Goal: Task Accomplishment & Management: Complete application form

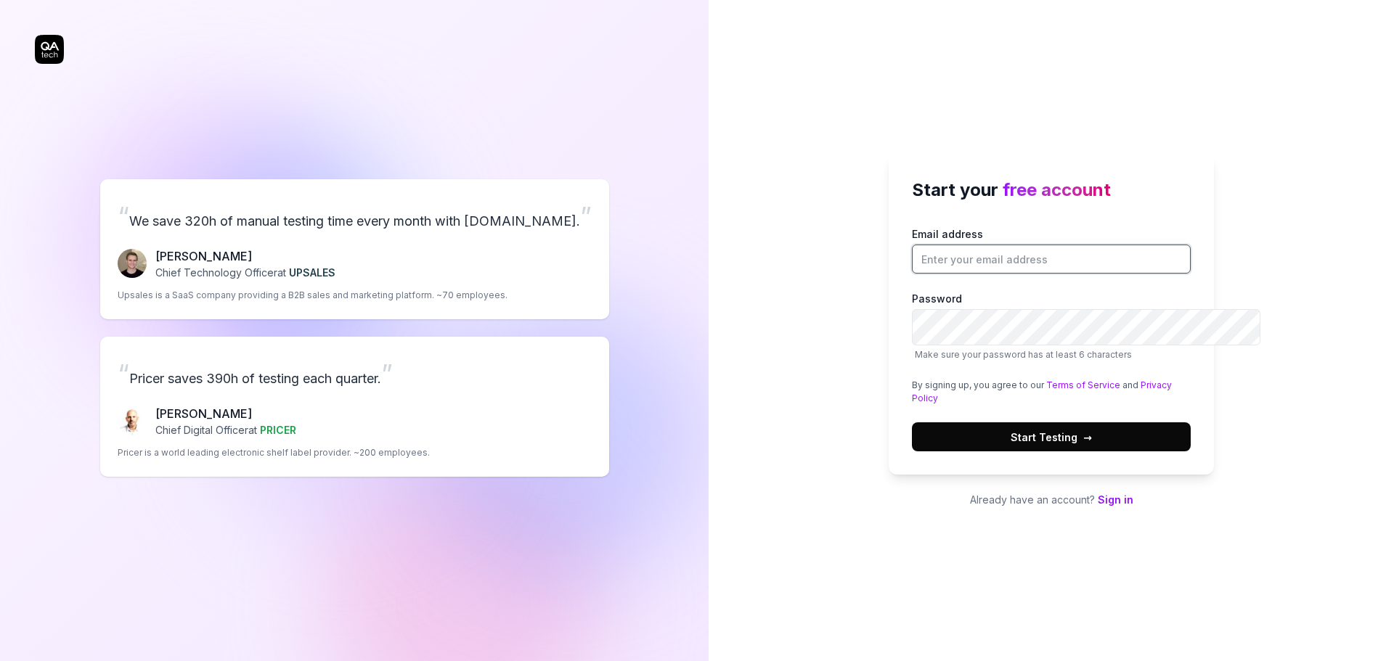
click at [1005, 245] on input "Email address" at bounding box center [1051, 259] width 279 height 29
type input "[EMAIL_ADDRESS][DOMAIN_NAME]"
click at [1013, 451] on button "Start Testing →" at bounding box center [1051, 436] width 279 height 29
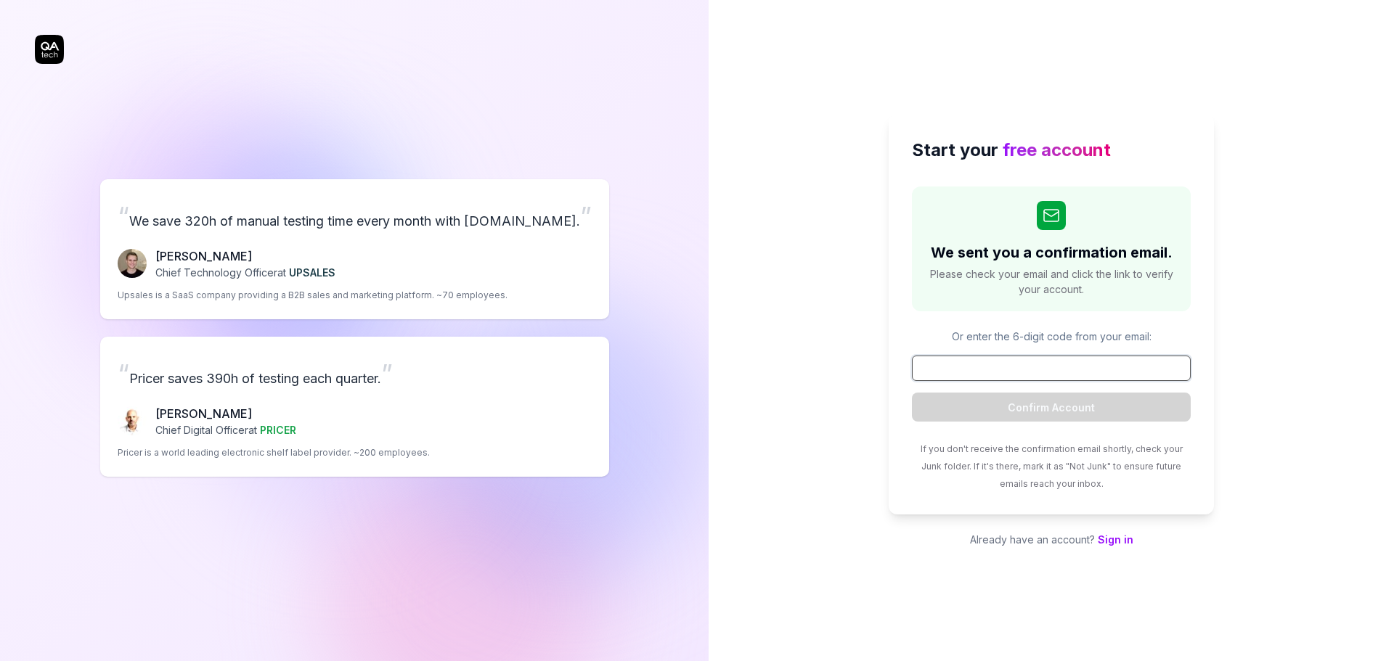
click at [940, 376] on input at bounding box center [1051, 368] width 279 height 25
paste input "851250"
type input "851250"
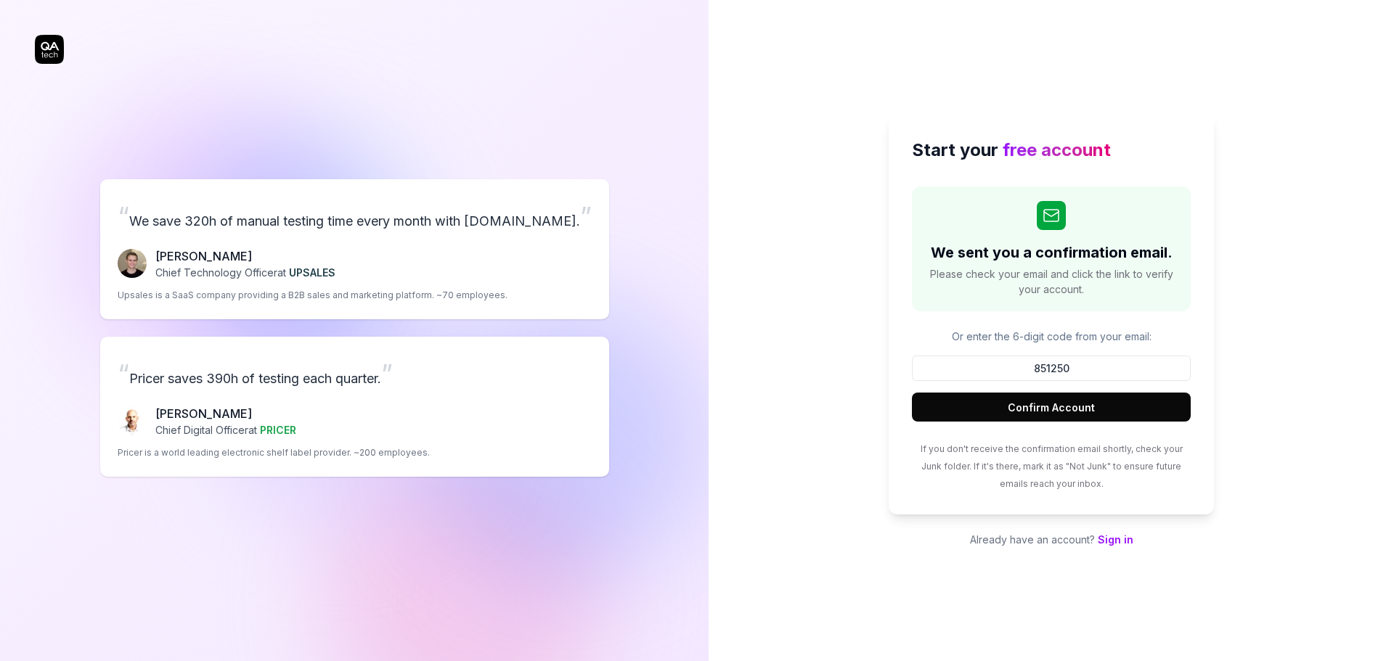
click at [1085, 422] on button "Confirm Account" at bounding box center [1051, 407] width 279 height 29
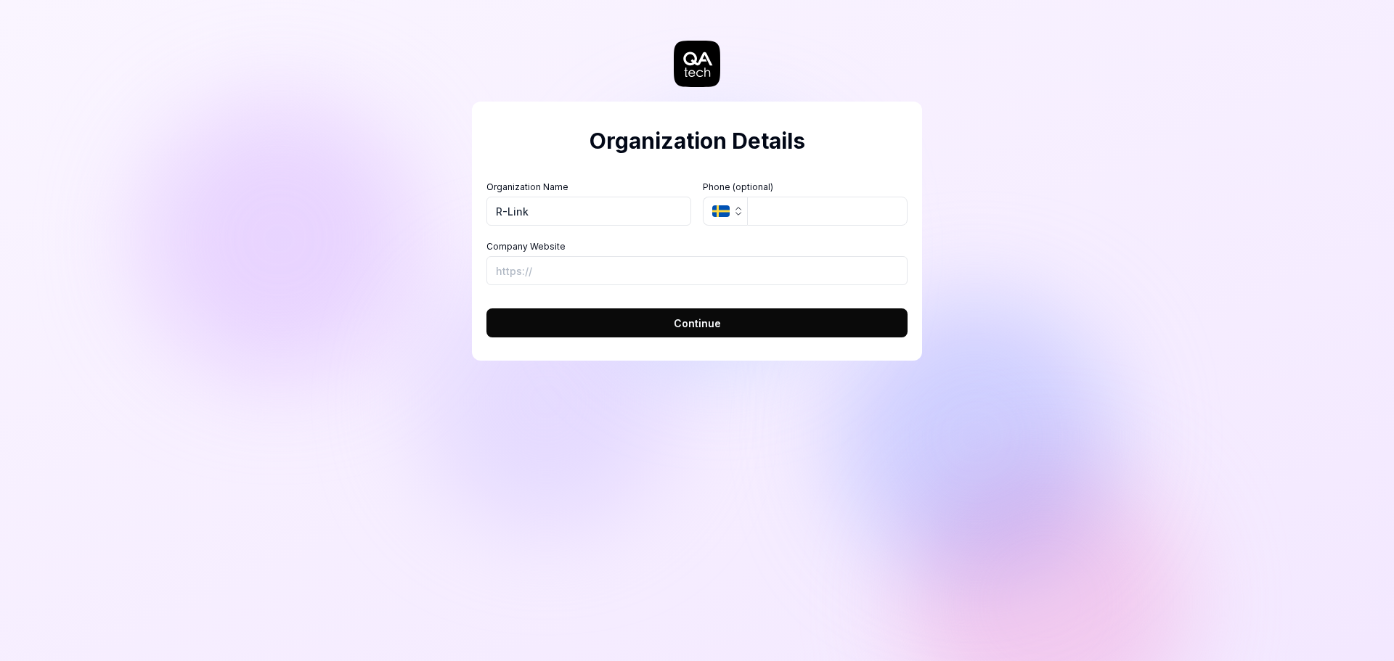
type input "R-Link"
click at [830, 253] on label "Company Website" at bounding box center [696, 246] width 421 height 13
click at [830, 285] on input "Company Website" at bounding box center [696, 270] width 421 height 29
type input "[URL][DOMAIN_NAME]"
click at [653, 338] on button "Continue" at bounding box center [696, 322] width 421 height 29
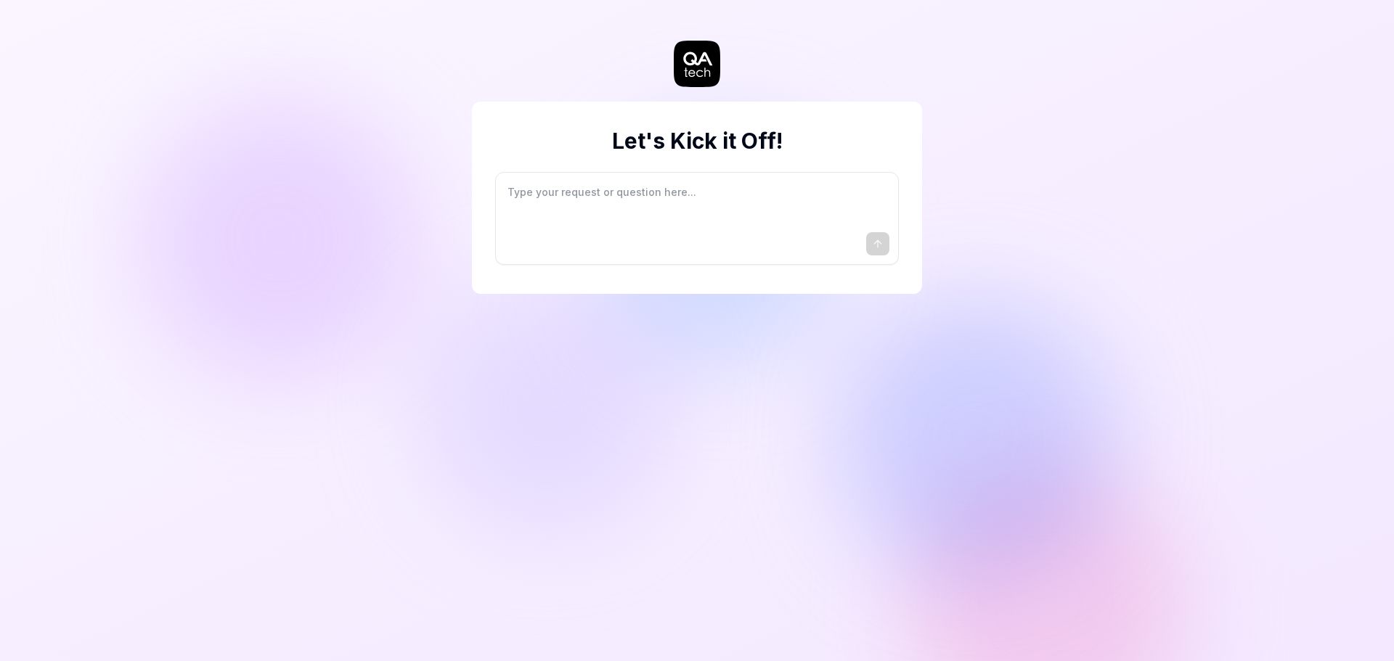
type textarea "*"
type textarea "I"
type textarea "*"
type textarea "I"
type textarea "*"
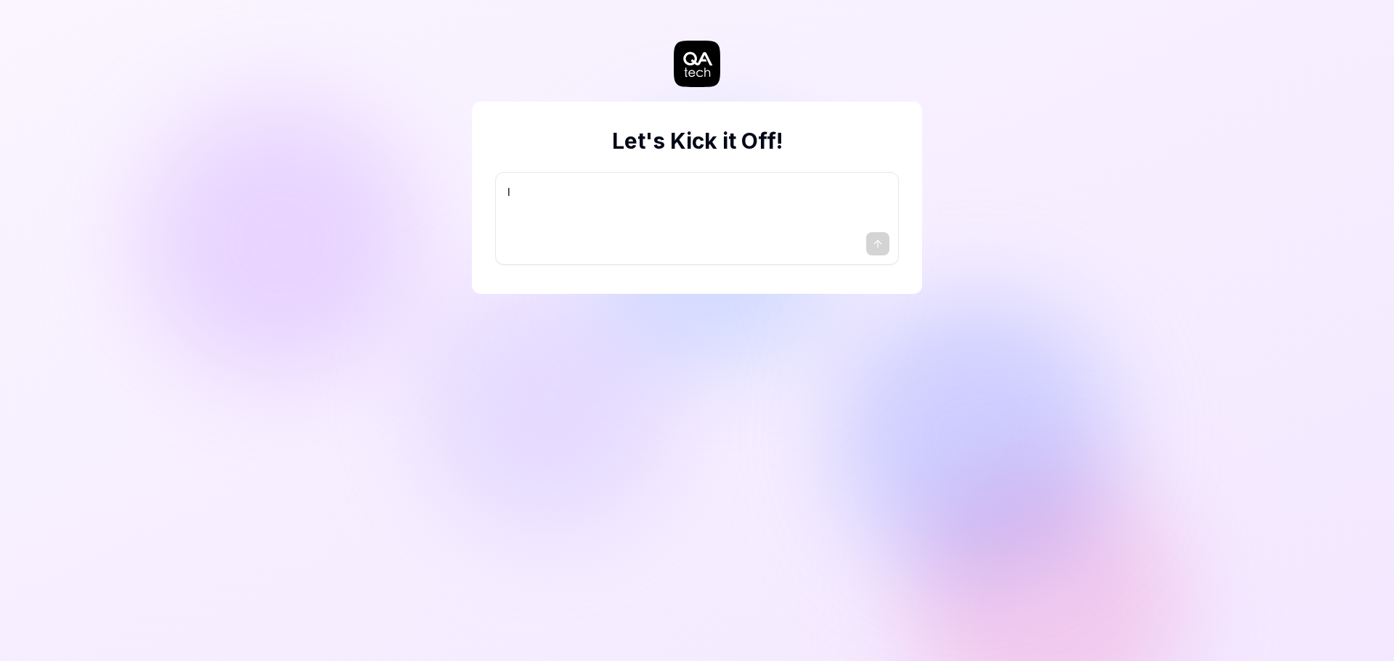
type textarea "I w"
type textarea "*"
type textarea "I wa"
type textarea "*"
type textarea "I wan"
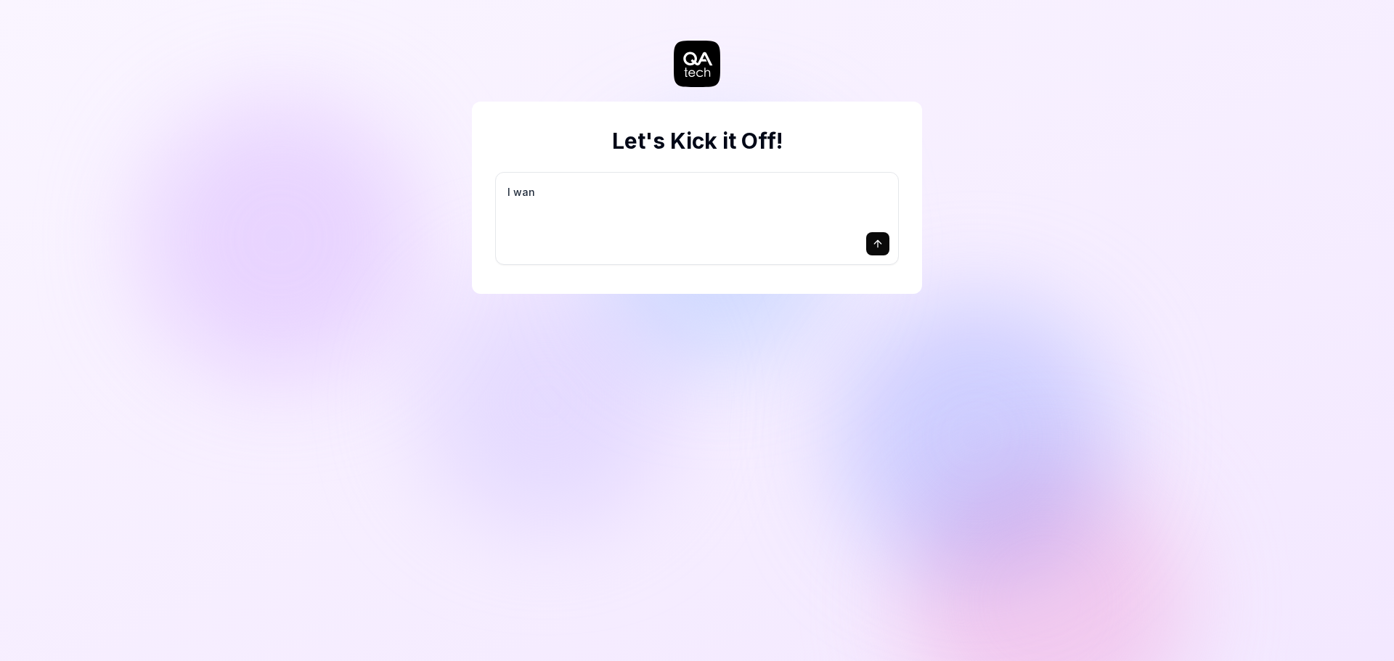
type textarea "*"
type textarea "I want"
type textarea "*"
type textarea "I want"
type textarea "*"
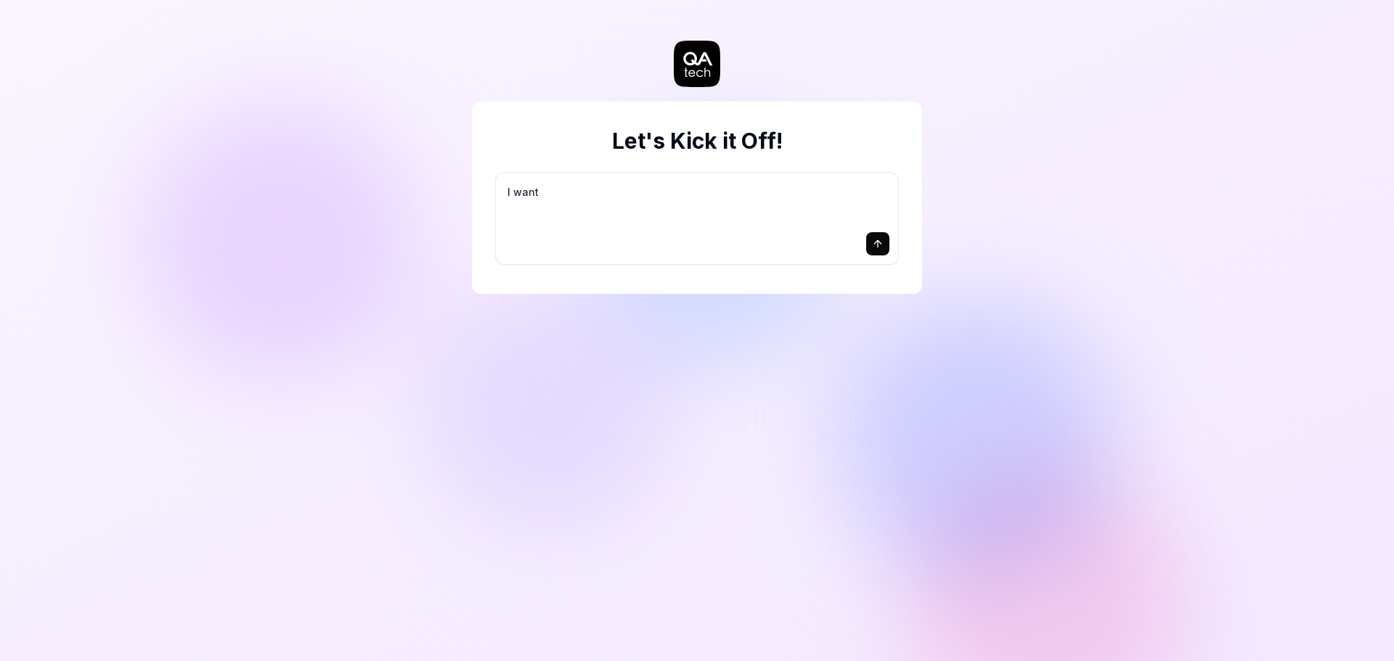
type textarea "I want a"
type textarea "*"
type textarea "I want a"
type textarea "*"
type textarea "I want a g"
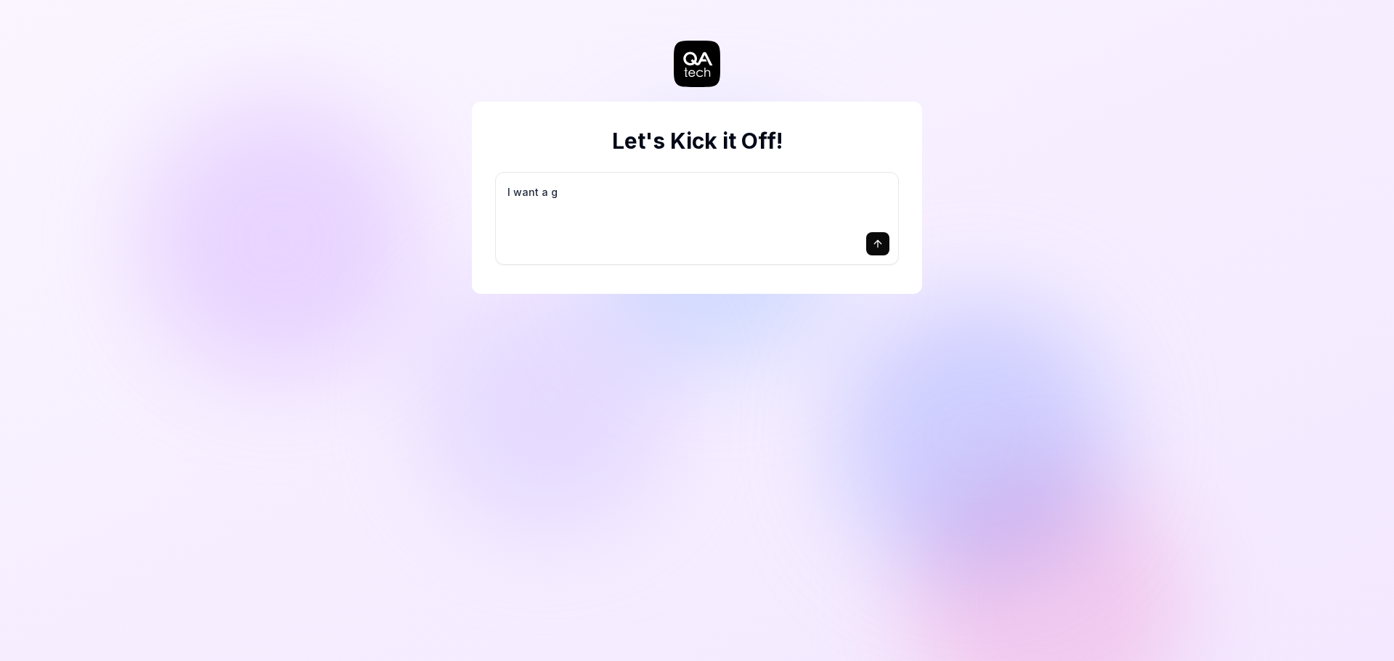
type textarea "*"
type textarea "I want a go"
type textarea "*"
type textarea "I want a goo"
type textarea "*"
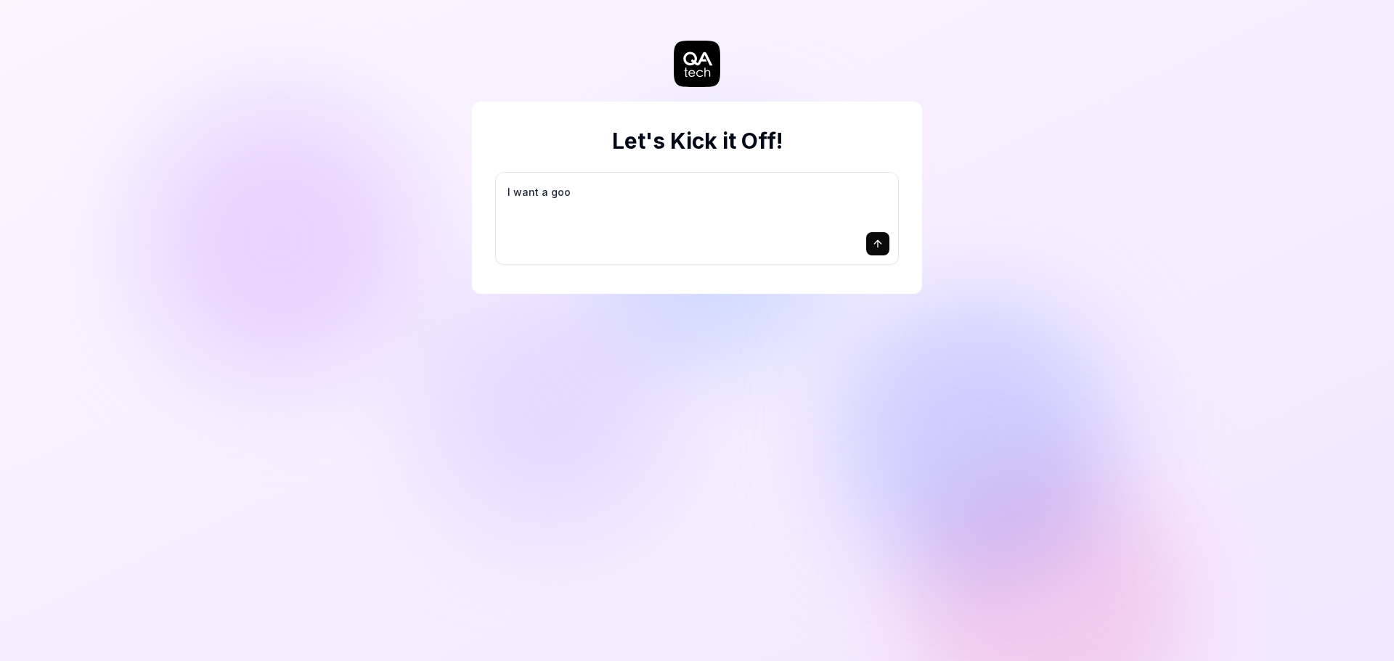
type textarea "I want a good"
type textarea "*"
type textarea "I want a good"
type textarea "*"
type textarea "I want a good t"
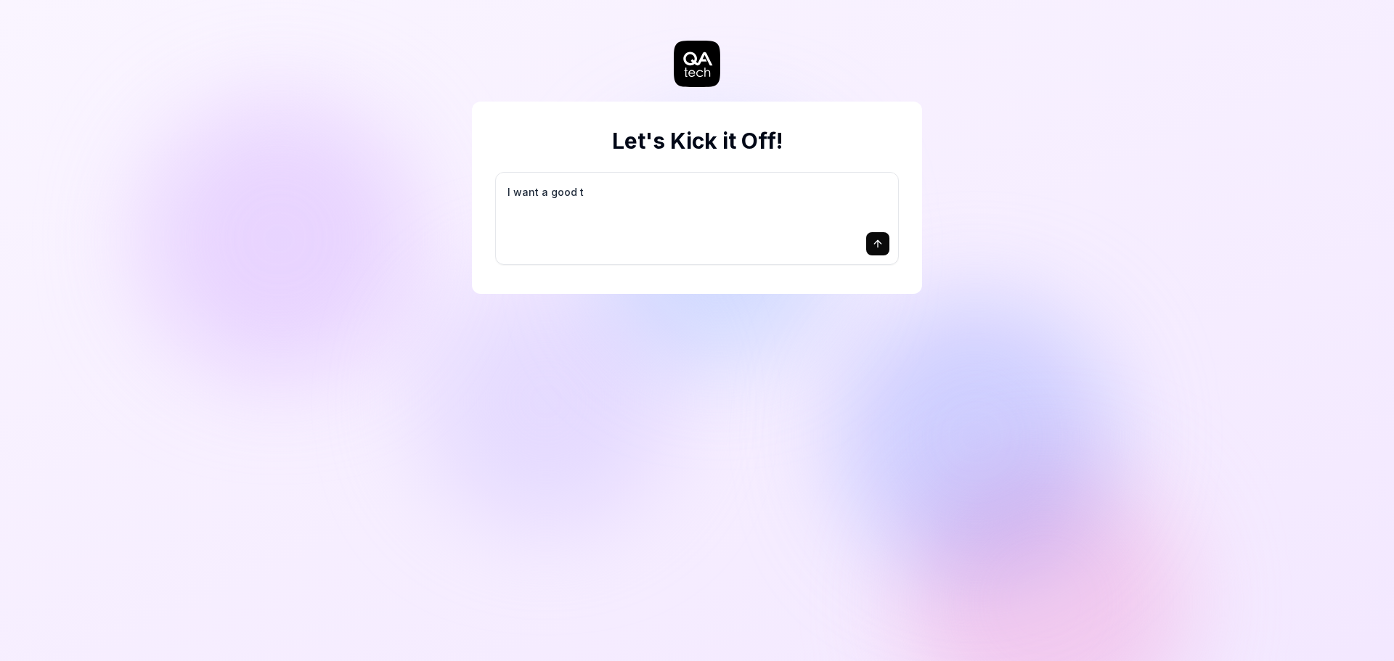
type textarea "*"
type textarea "I want a good te"
type textarea "*"
type textarea "I want a good tes"
type textarea "*"
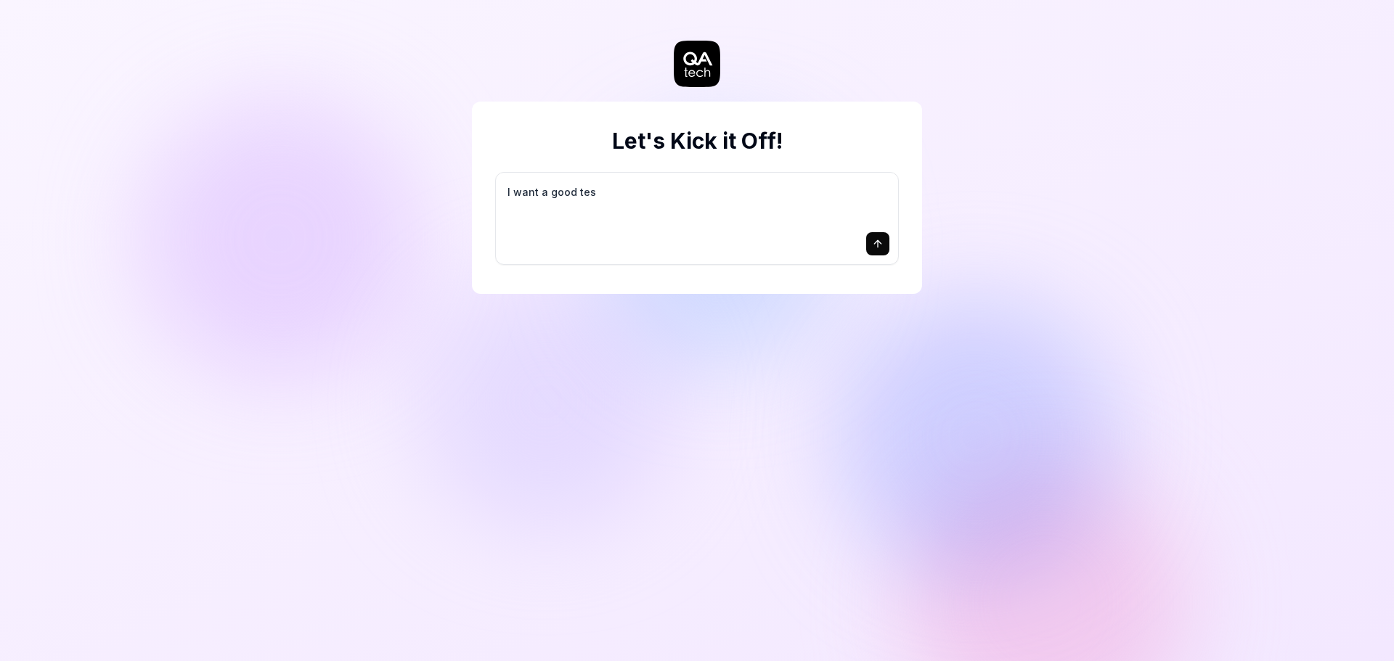
type textarea "I want a good test"
type textarea "*"
type textarea "I want a good test"
type textarea "*"
type textarea "I want a good test s"
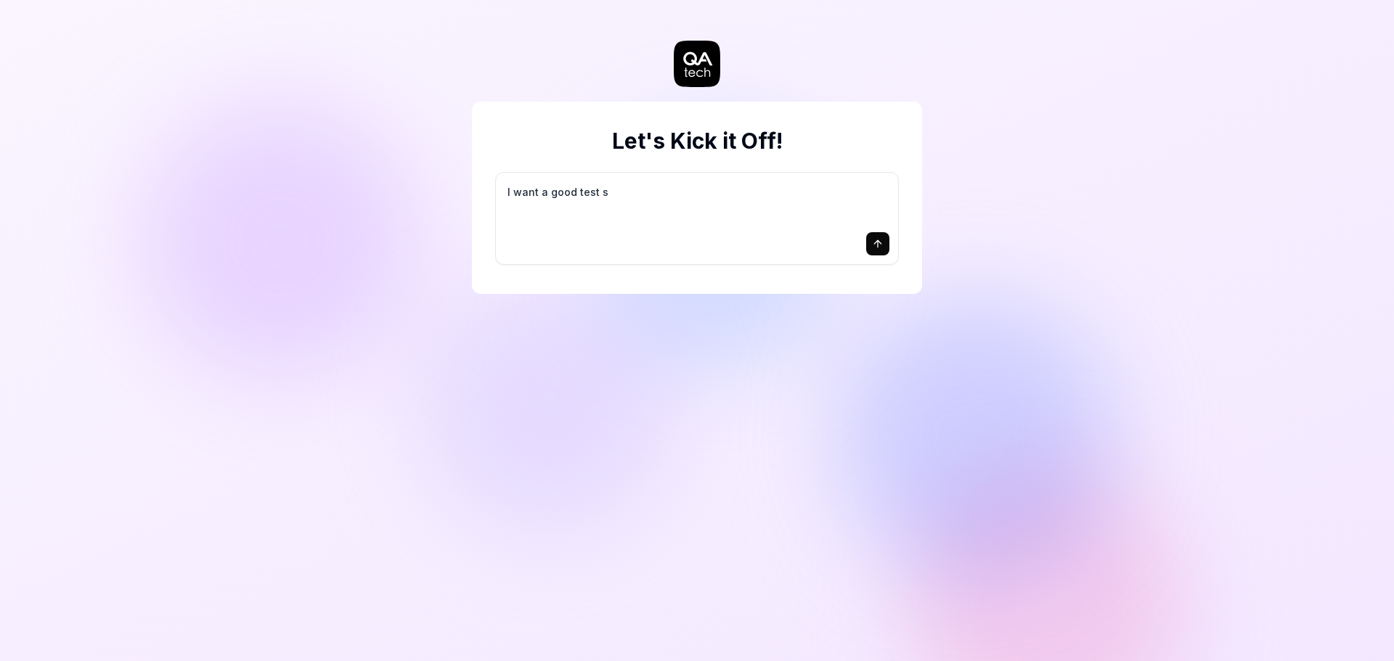
type textarea "*"
type textarea "I want a good test se"
type textarea "*"
type textarea "I want a good test set"
type textarea "*"
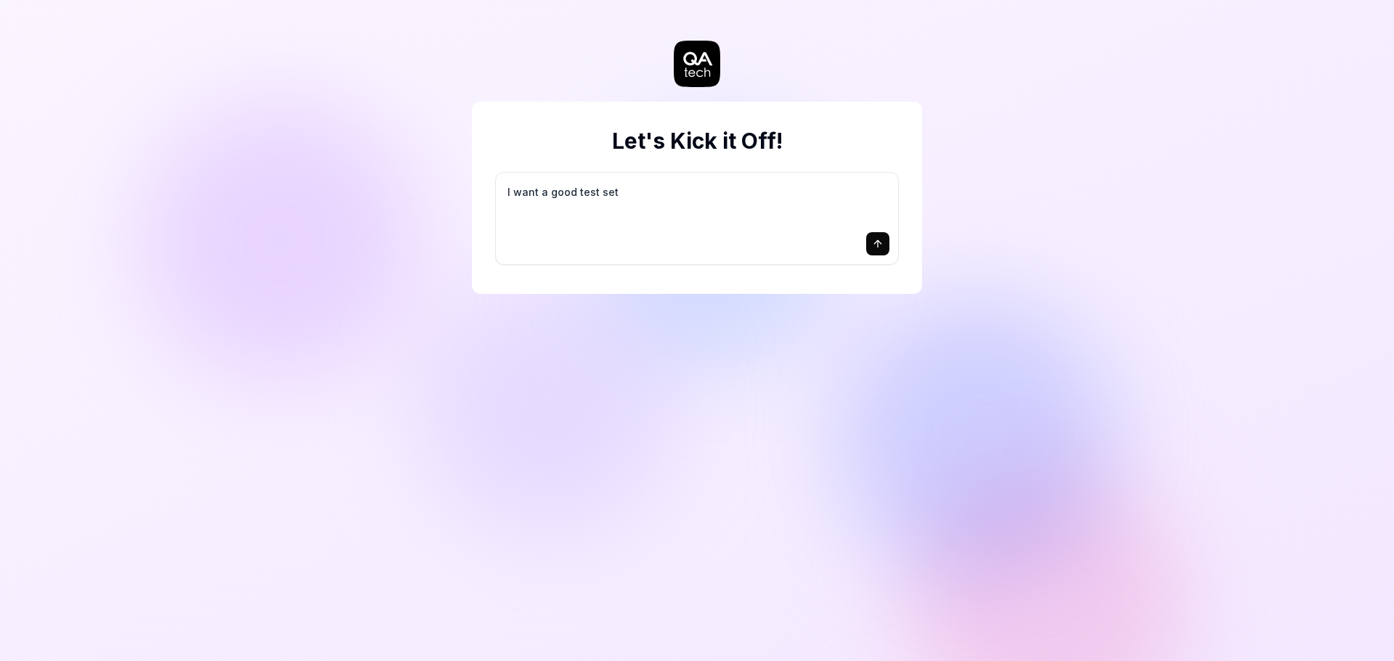
type textarea "I want a good test setu"
type textarea "*"
type textarea "I want a good test setup"
type textarea "*"
type textarea "I want a good test setup"
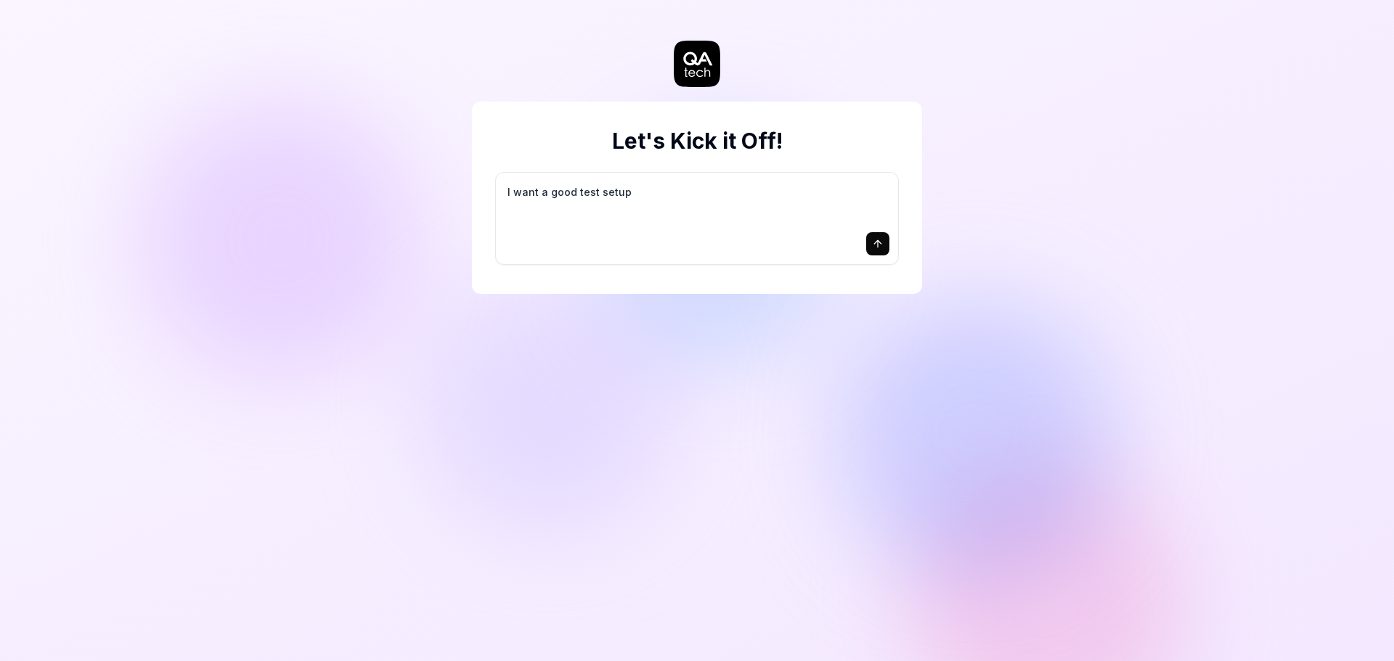
type textarea "*"
type textarea "I want a good test setup f"
type textarea "*"
type textarea "I want a good test setup fo"
type textarea "*"
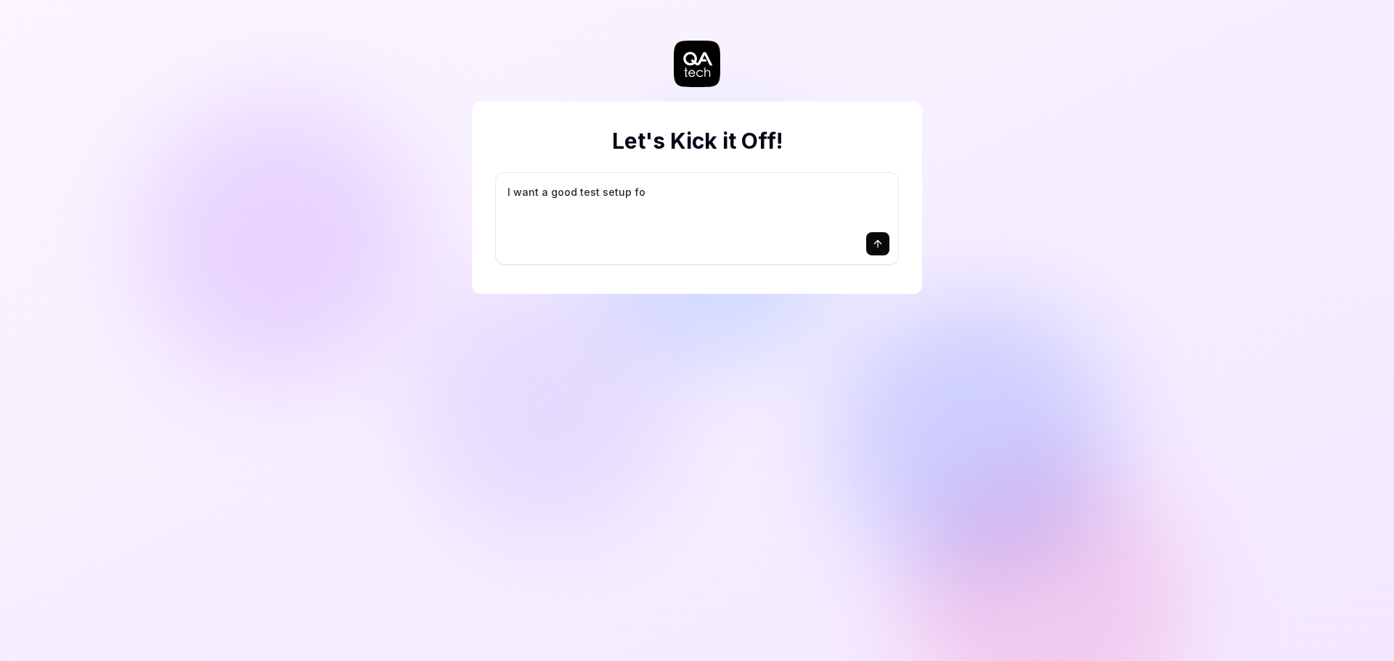
type textarea "I want a good test setup for"
type textarea "*"
type textarea "I want a good test setup for"
type textarea "*"
type textarea "I want a good test setup for m"
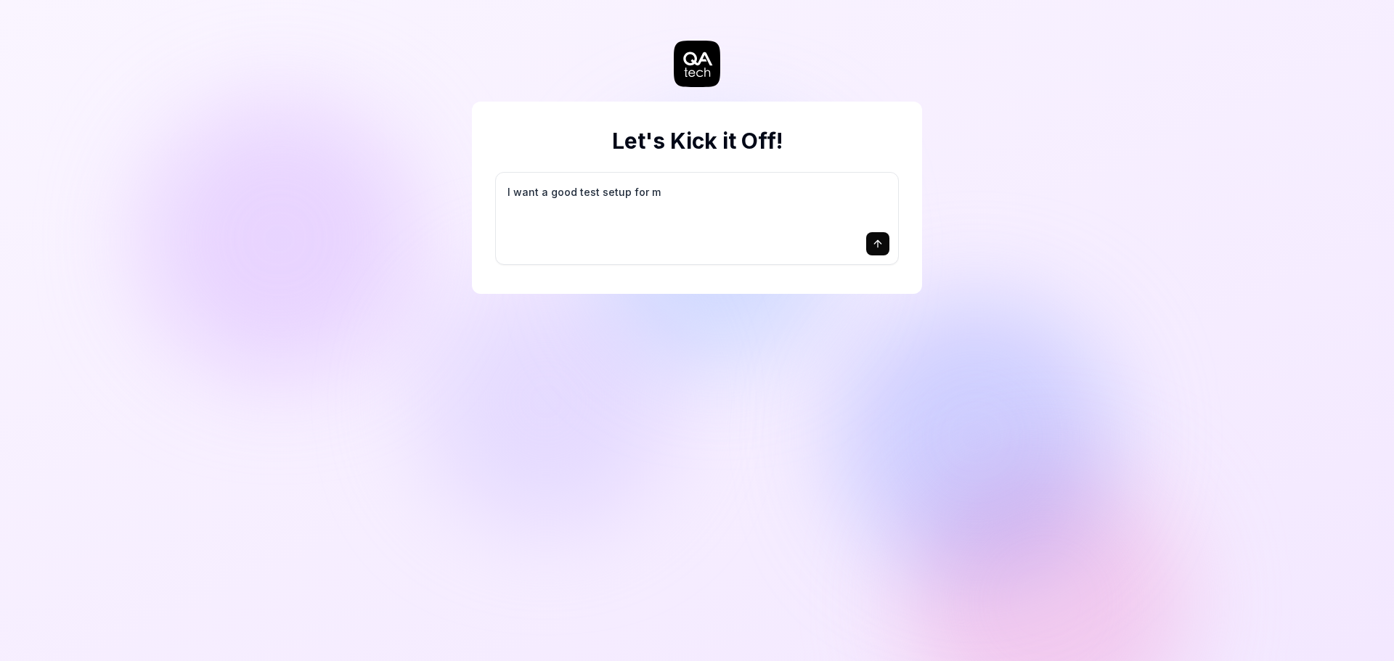
type textarea "*"
type textarea "I want a good test setup for my"
type textarea "*"
type textarea "I want a good test setup for my"
type textarea "*"
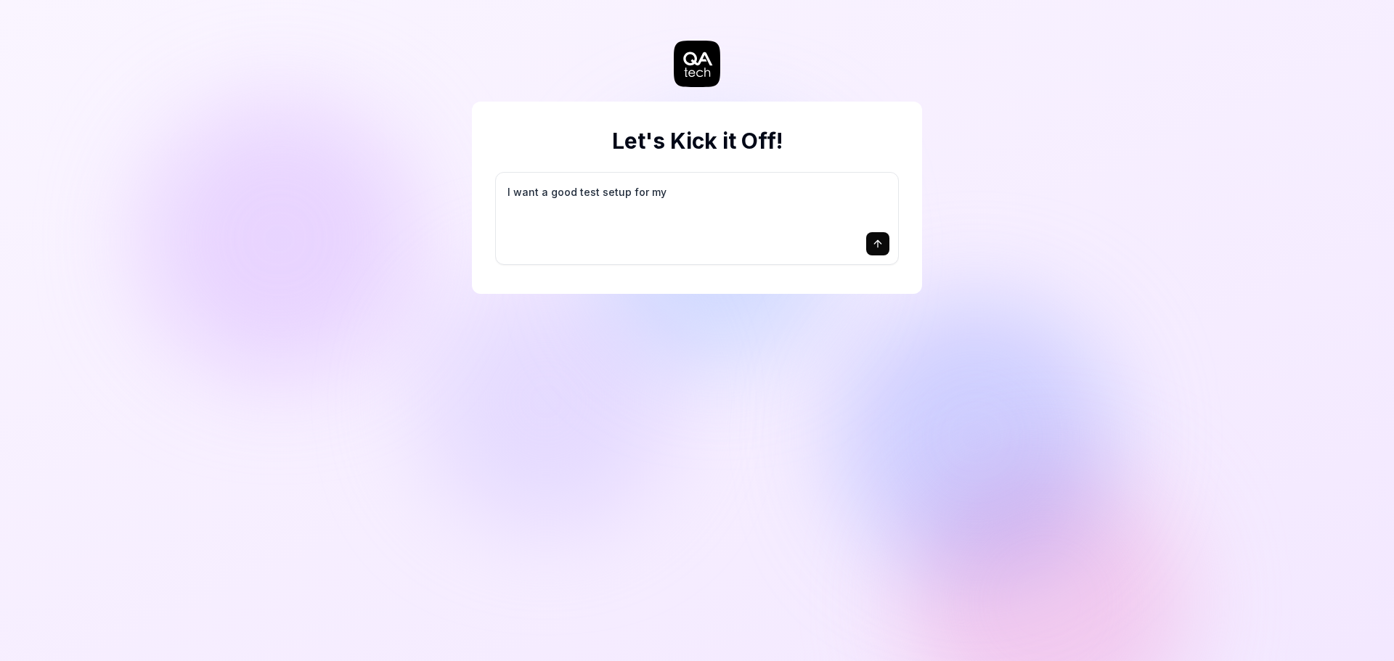
type textarea "I want a good test setup for my s"
type textarea "*"
type textarea "I want a good test setup for my si"
type textarea "*"
type textarea "I want a good test setup for my sit"
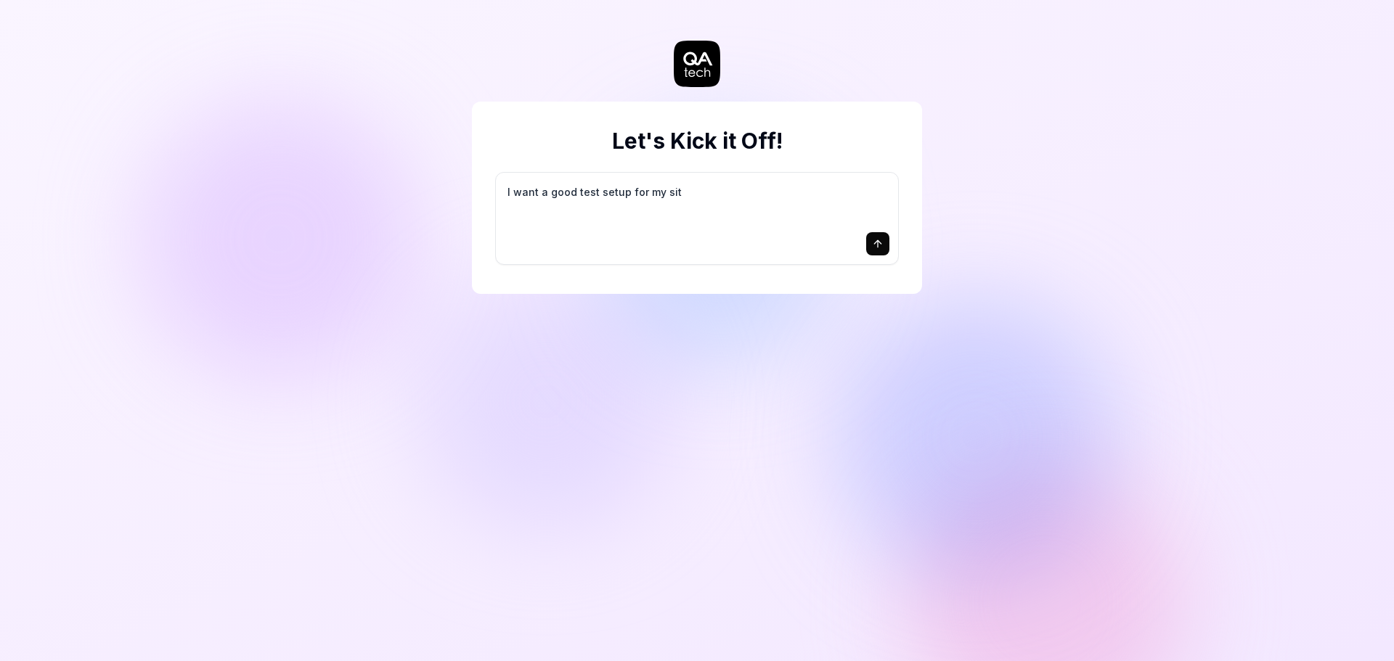
type textarea "*"
type textarea "I want a good test setup for my site"
type textarea "*"
type textarea "I want a good test setup for my site"
type textarea "*"
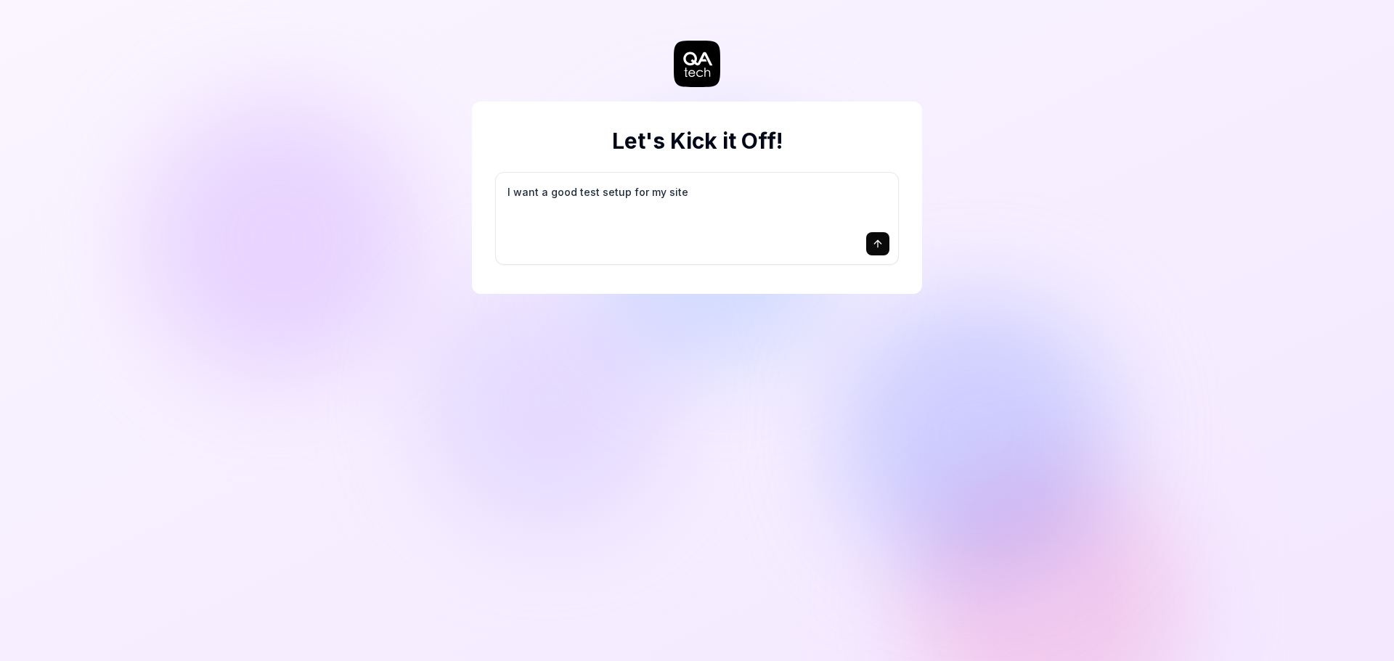
type textarea "I want a good test setup for my site -"
type textarea "*"
type textarea "I want a good test setup for my site -"
type textarea "*"
type textarea "I want a good test setup for my site - h"
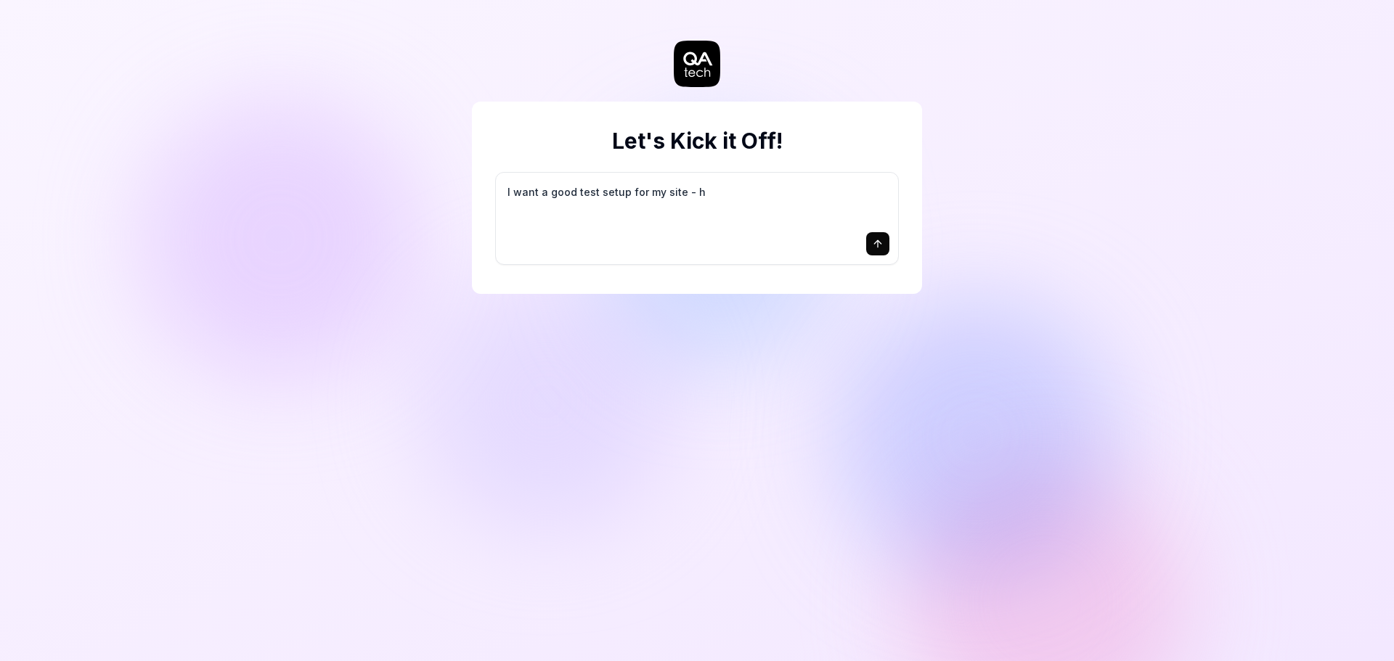
type textarea "*"
type textarea "I want a good test setup for my site - he"
type textarea "*"
type textarea "I want a good test setup for my site - hel"
type textarea "*"
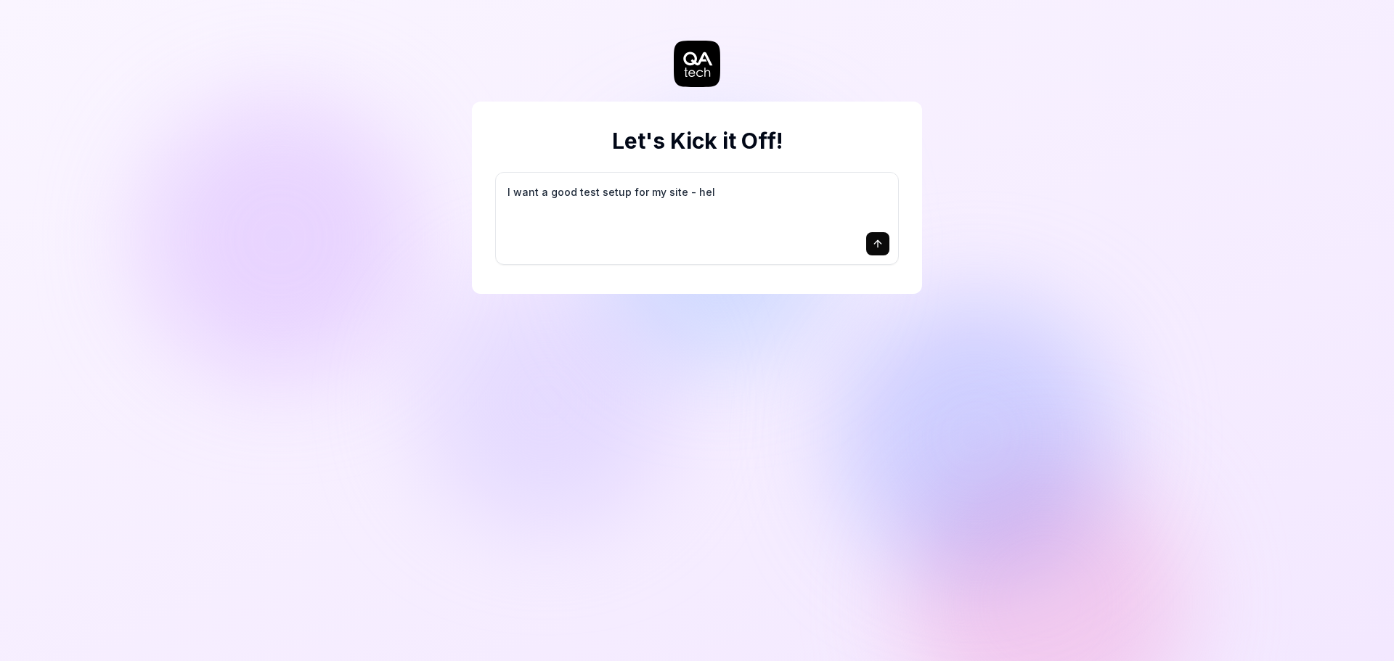
type textarea "I want a good test setup for my site - help"
type textarea "*"
type textarea "I want a good test setup for my site - help"
type textarea "*"
type textarea "I want a good test setup for my site - help m"
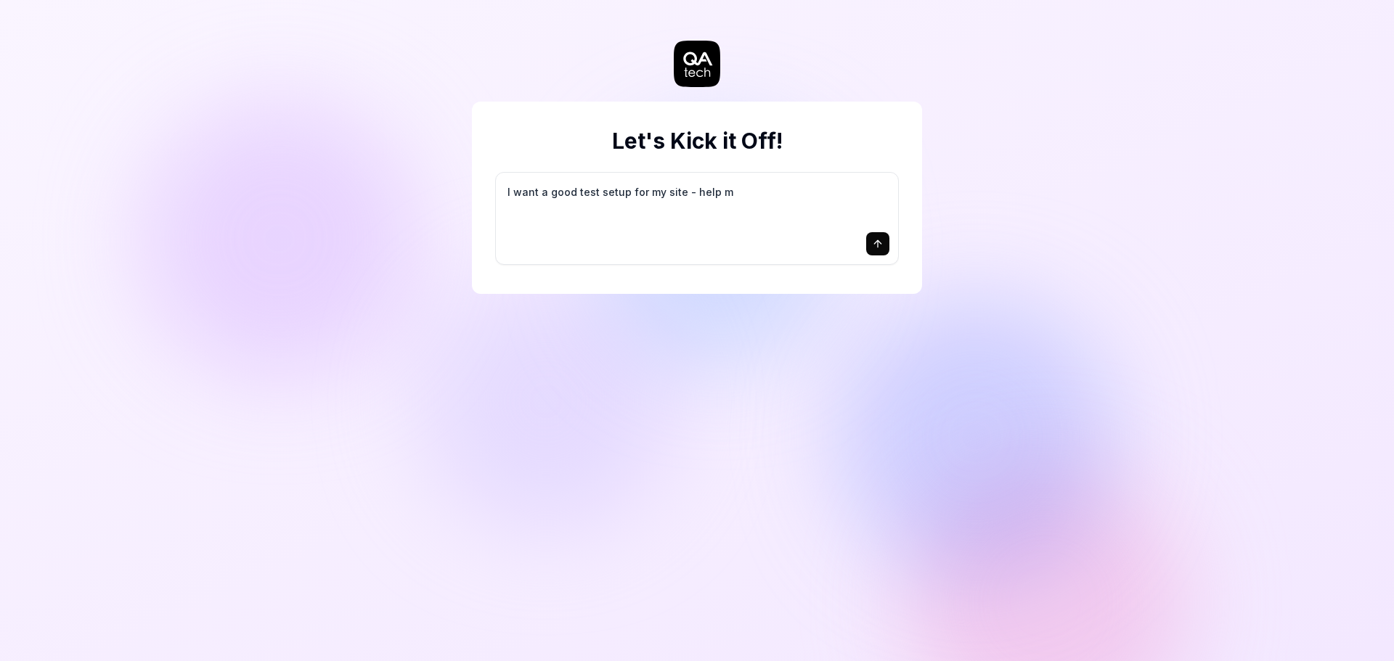
type textarea "*"
type textarea "I want a good test setup for my site - help me"
type textarea "*"
type textarea "I want a good test setup for my site - help me"
type textarea "*"
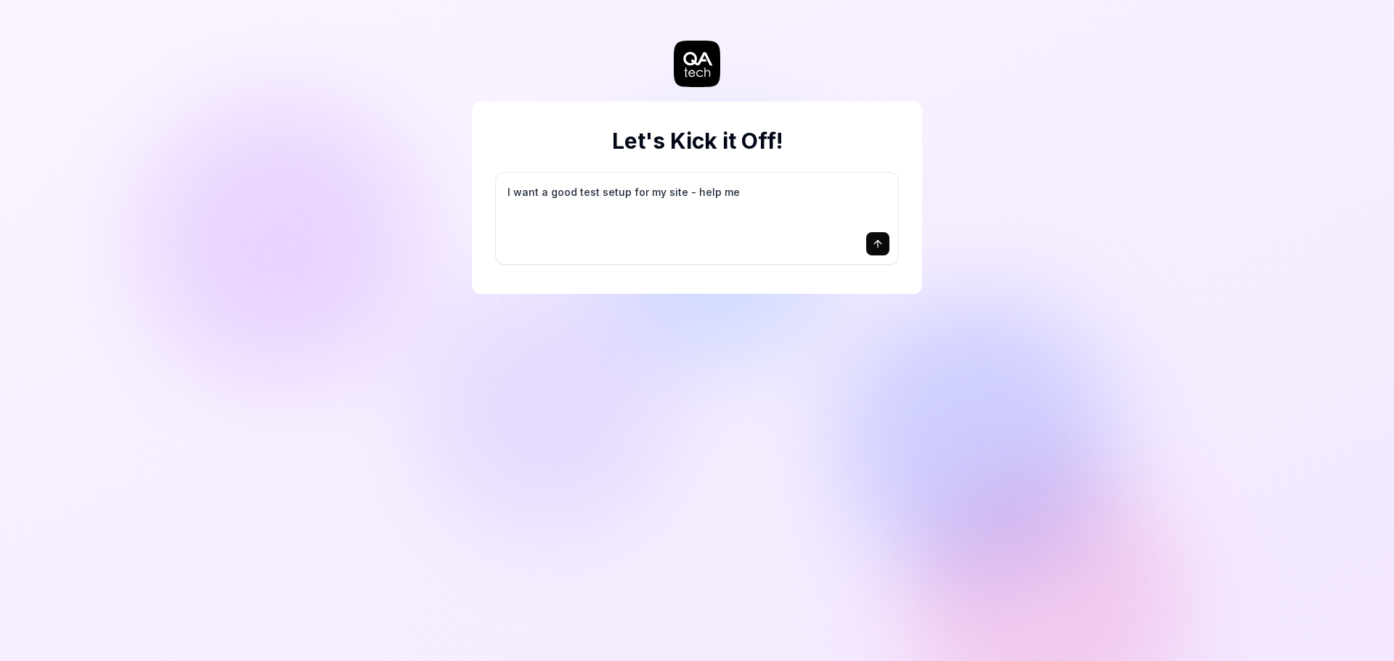
type textarea "I want a good test setup for my site - help me c"
type textarea "*"
type textarea "I want a good test setup for my site - help me cr"
type textarea "*"
type textarea "I want a good test setup for my site - help me cre"
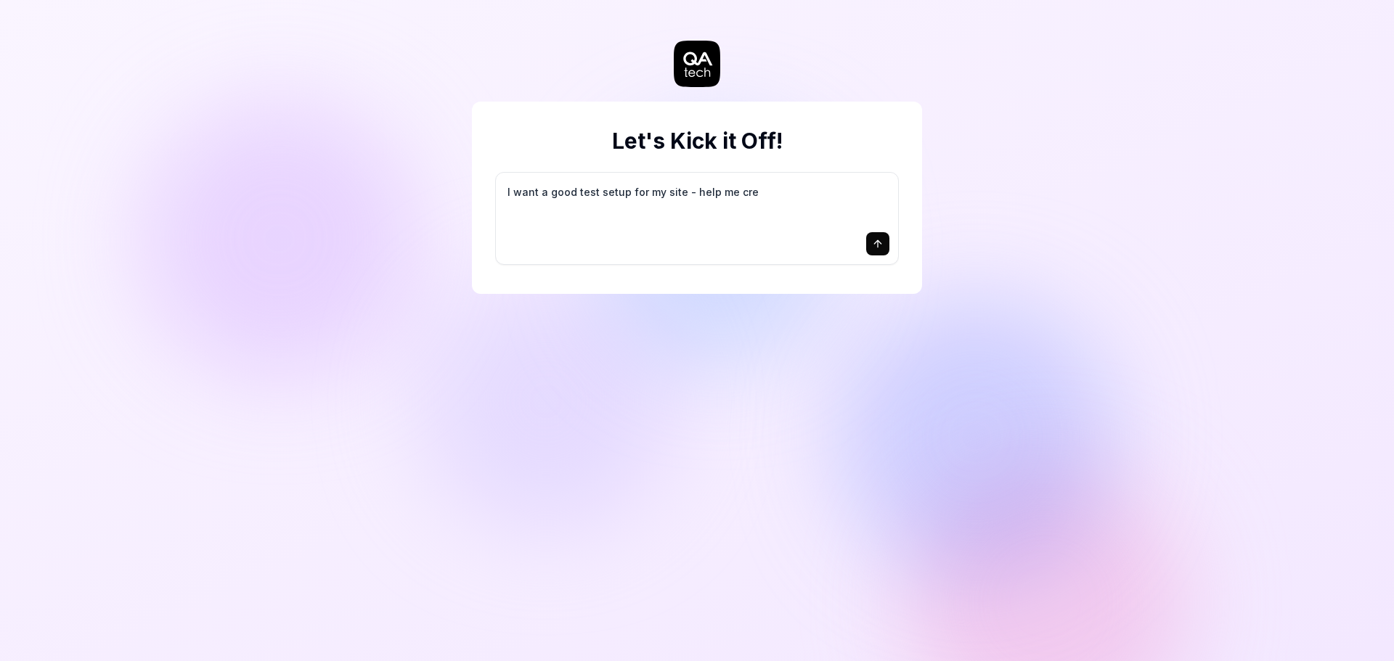
type textarea "*"
type textarea "I want a good test setup for my site - help me crea"
type textarea "*"
type textarea "I want a good test setup for my site - help me creat"
type textarea "*"
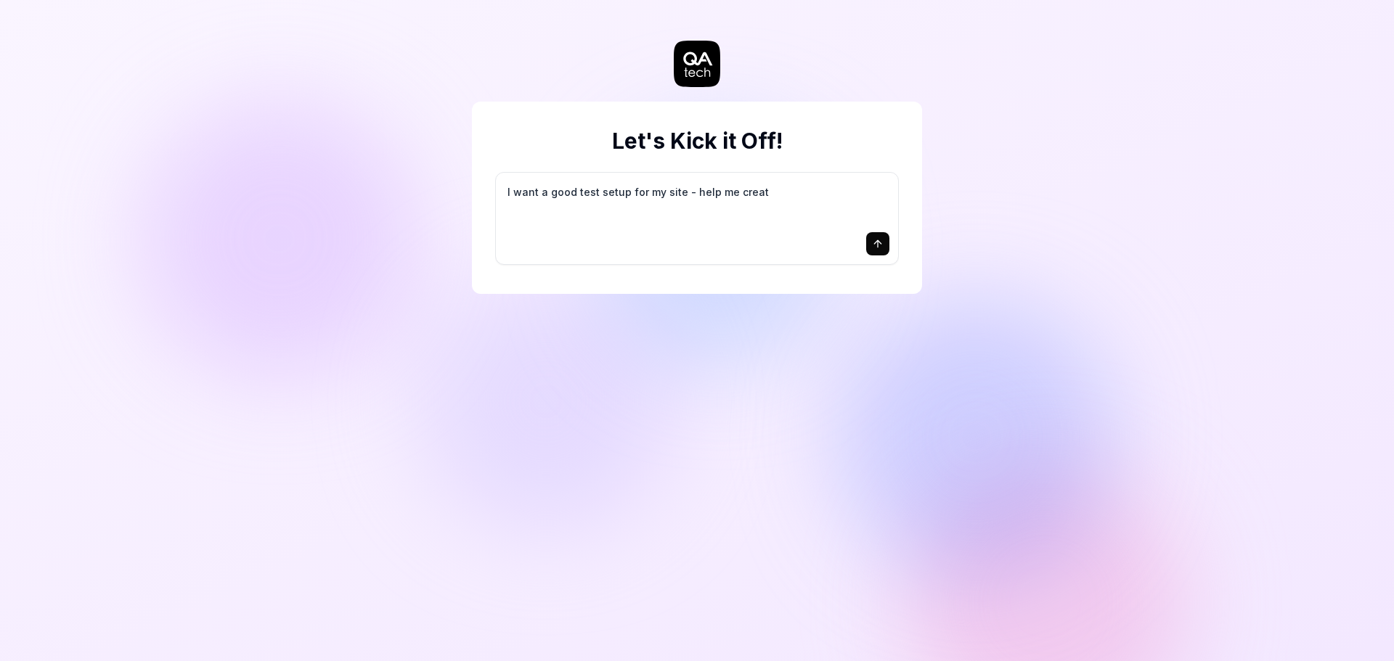
type textarea "I want a good test setup for my site - help me create"
type textarea "*"
type textarea "I want a good test setup for my site - help me create"
type textarea "*"
type textarea "I want a good test setup for my site - help me create t"
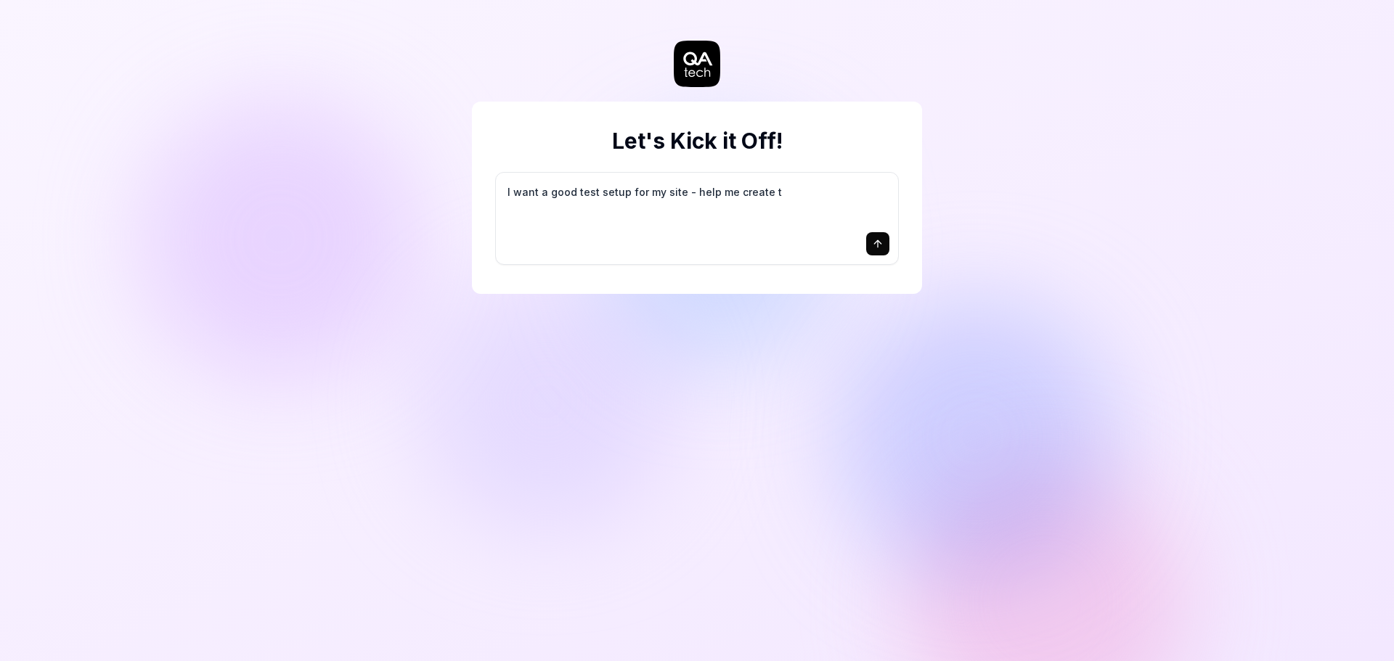
type textarea "*"
type textarea "I want a good test setup for my site - help me create th"
type textarea "*"
type textarea "I want a good test setup for my site - help me create the"
type textarea "*"
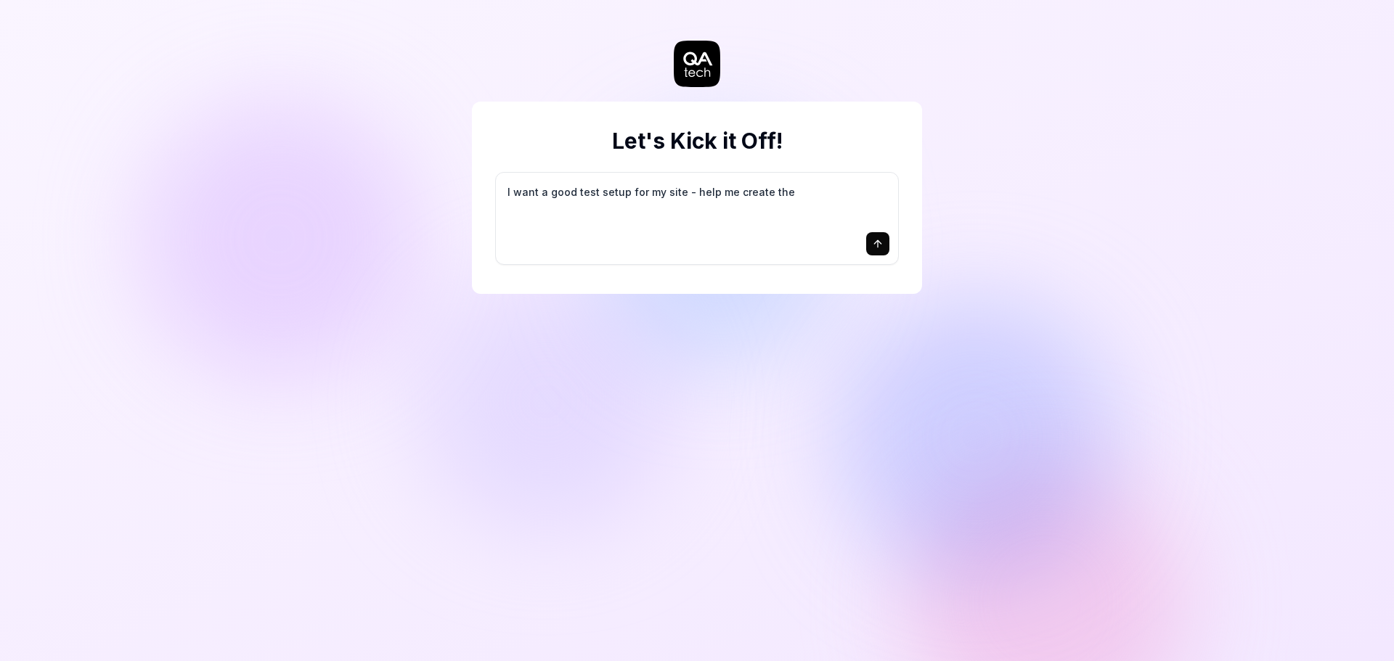
type textarea "I want a good test setup for my site - help me create the"
type textarea "*"
type textarea "I want a good test setup for my site - help me create the f"
type textarea "*"
type textarea "I want a good test setup for my site - help me create the fi"
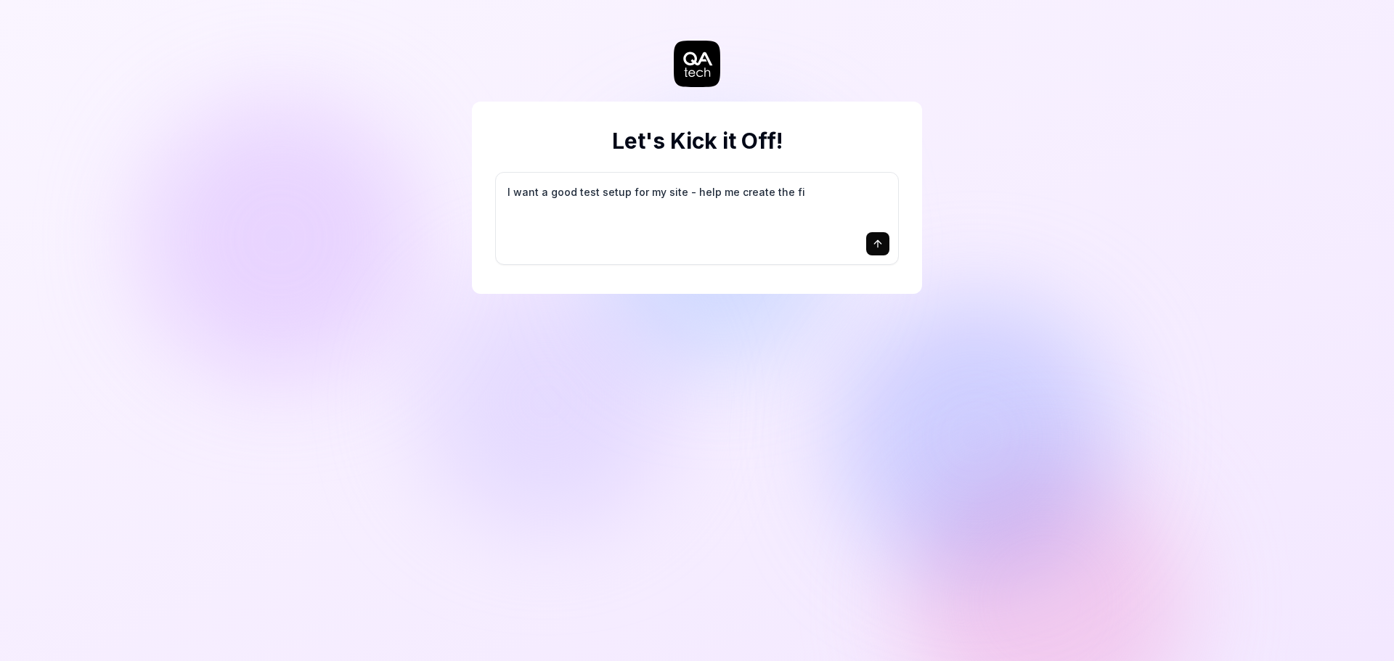
type textarea "*"
type textarea "I want a good test setup for my site - help me create the fir"
type textarea "*"
type textarea "I want a good test setup for my site - help me create the firs"
type textarea "*"
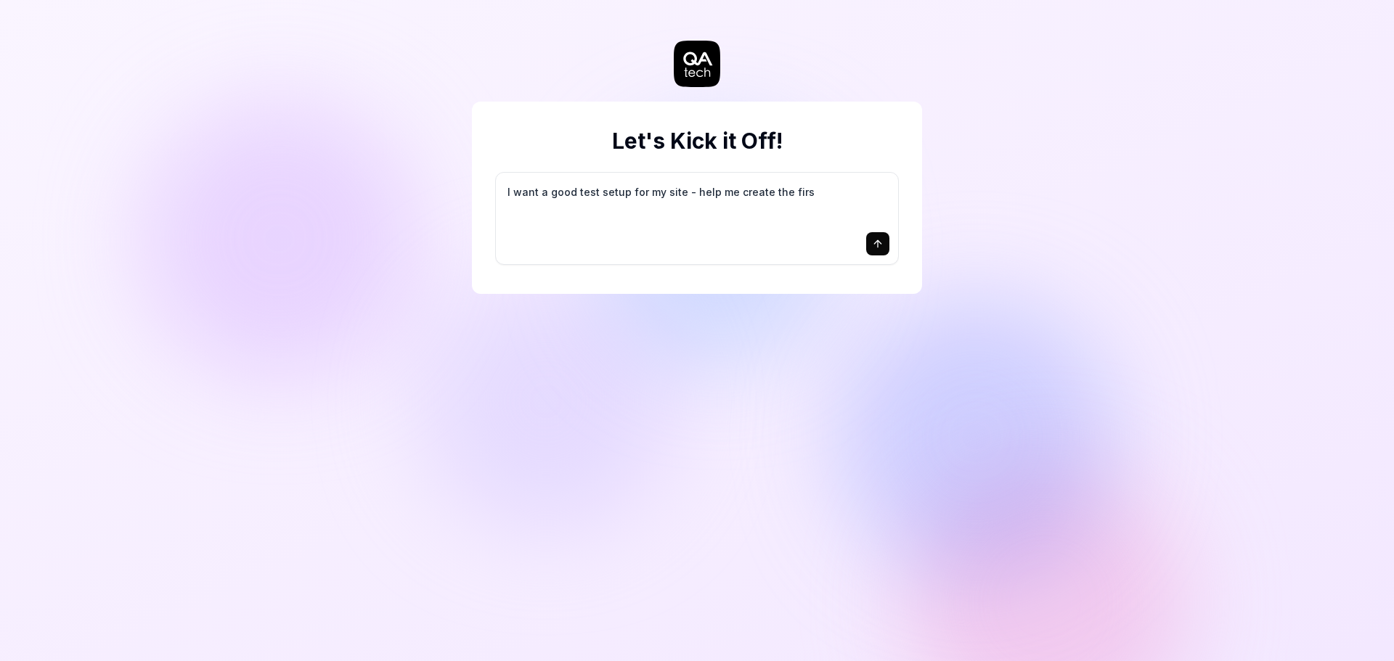
type textarea "I want a good test setup for my site - help me create the first"
type textarea "*"
type textarea "I want a good test setup for my site - help me create the first"
type textarea "*"
type textarea "I want a good test setup for my site - help me create the first 3"
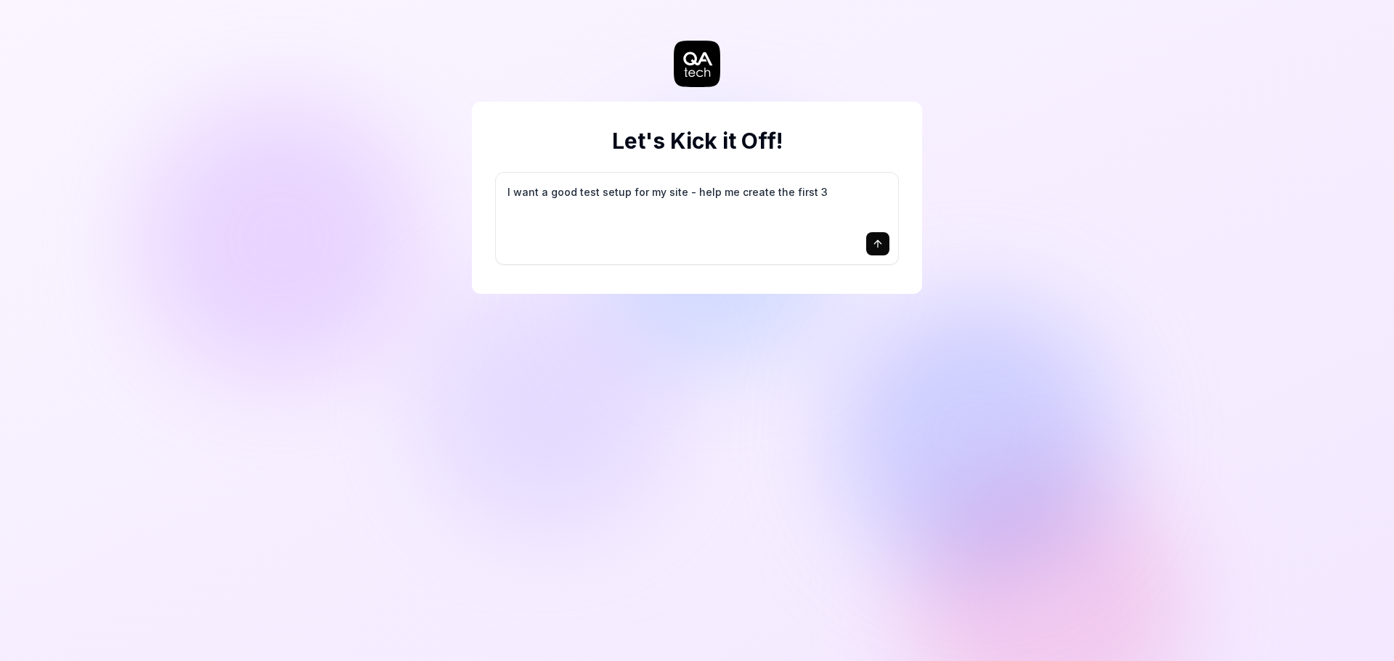
type textarea "*"
type textarea "I want a good test setup for my site - help me create the first 3-"
type textarea "*"
type textarea "I want a good test setup for my site - help me create the first 3-5"
type textarea "*"
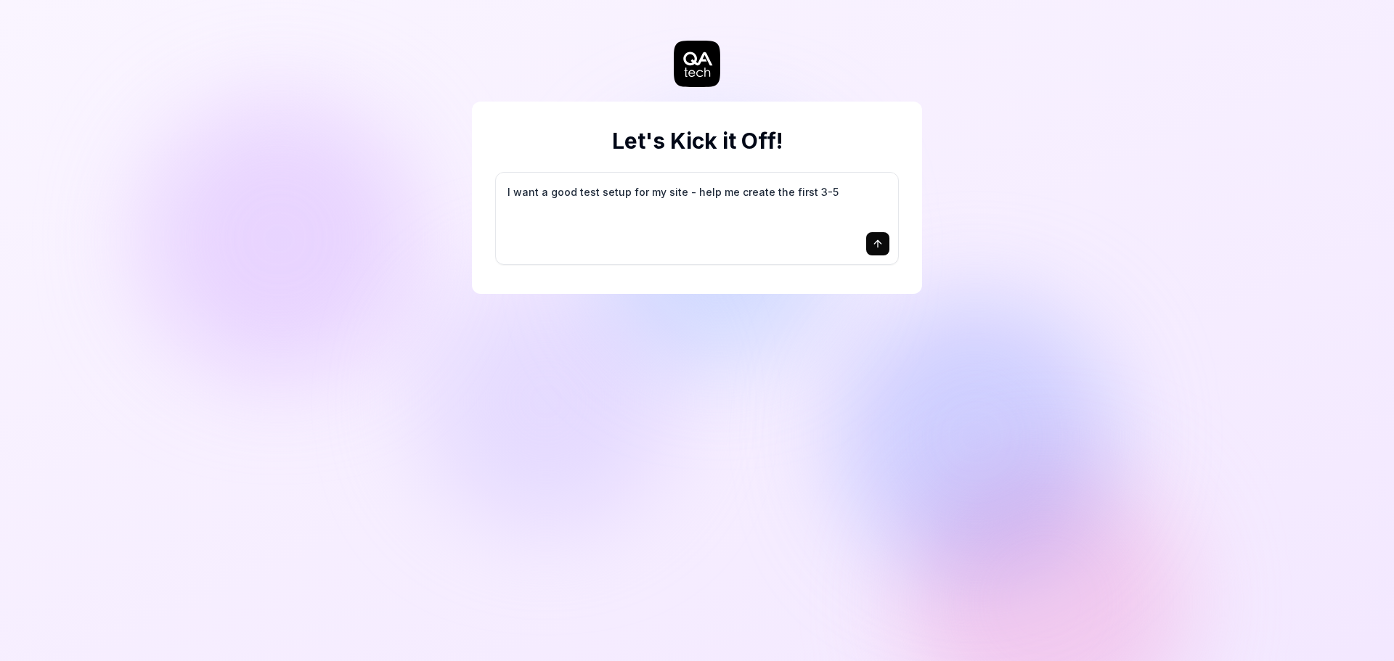
type textarea "I want a good test setup for my site - help me create the first 3-5"
type textarea "*"
type textarea "I want a good test setup for my site - help me create the first 3-5 t"
type textarea "*"
type textarea "I want a good test setup for my site - help me create the first 3-5 te"
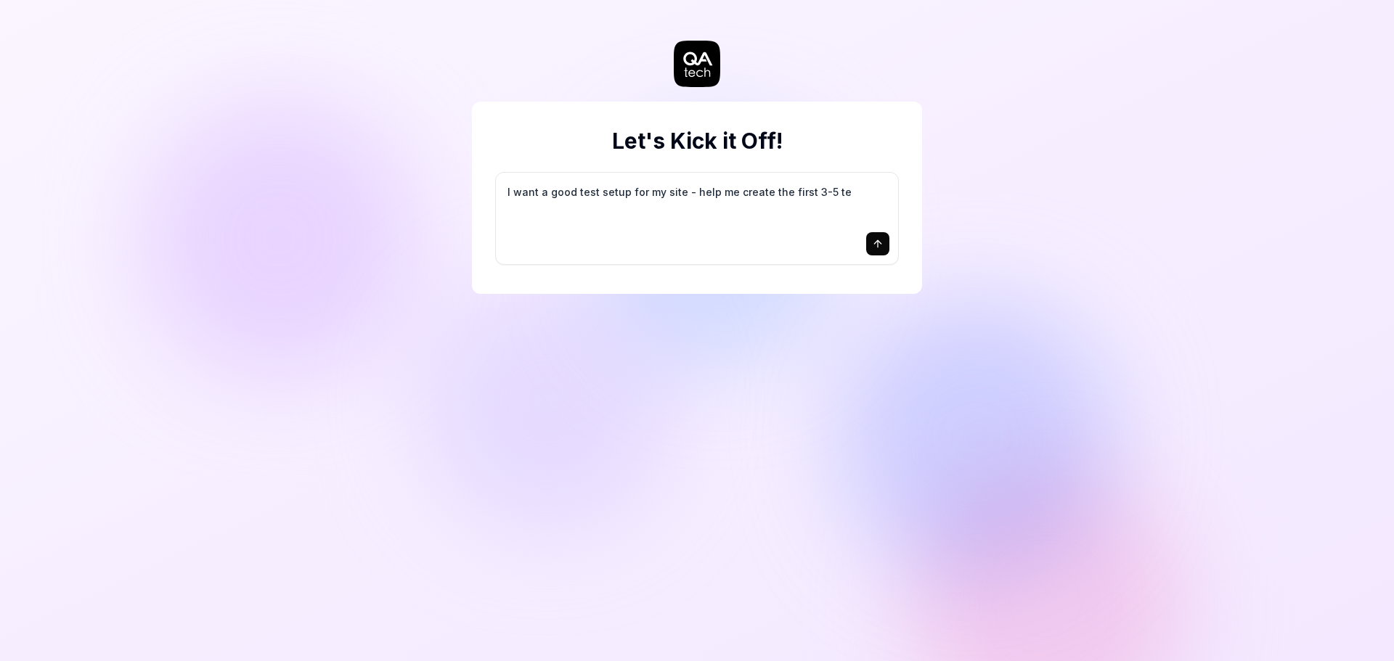
type textarea "*"
type textarea "I want a good test setup for my site - help me create the first 3-5 tes"
type textarea "*"
type textarea "I want a good test setup for my site - help me create the first 3-5 test"
type textarea "*"
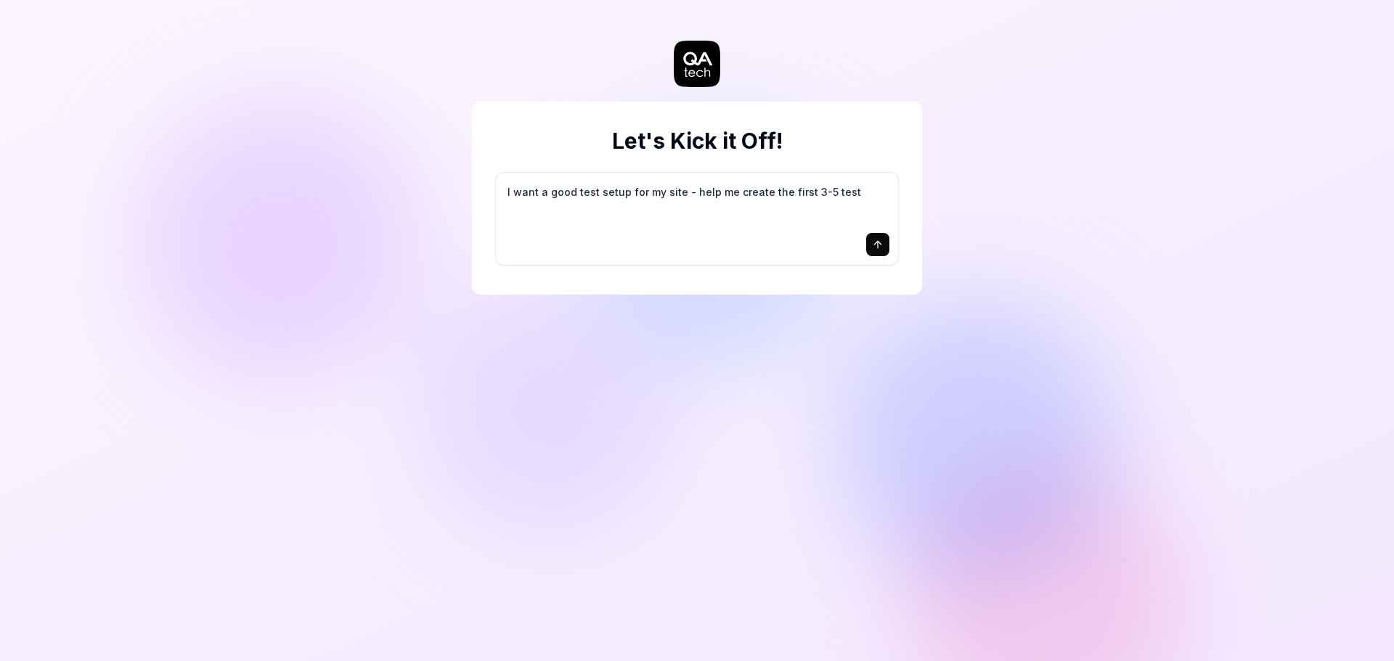
type textarea "I want a good test setup for my site - help me create the first 3-5 test"
type textarea "*"
type textarea "I want a good test setup for my site - help me create the first 3-5 test c"
type textarea "*"
type textarea "I want a good test setup for my site - help me create the first 3-5 test ca"
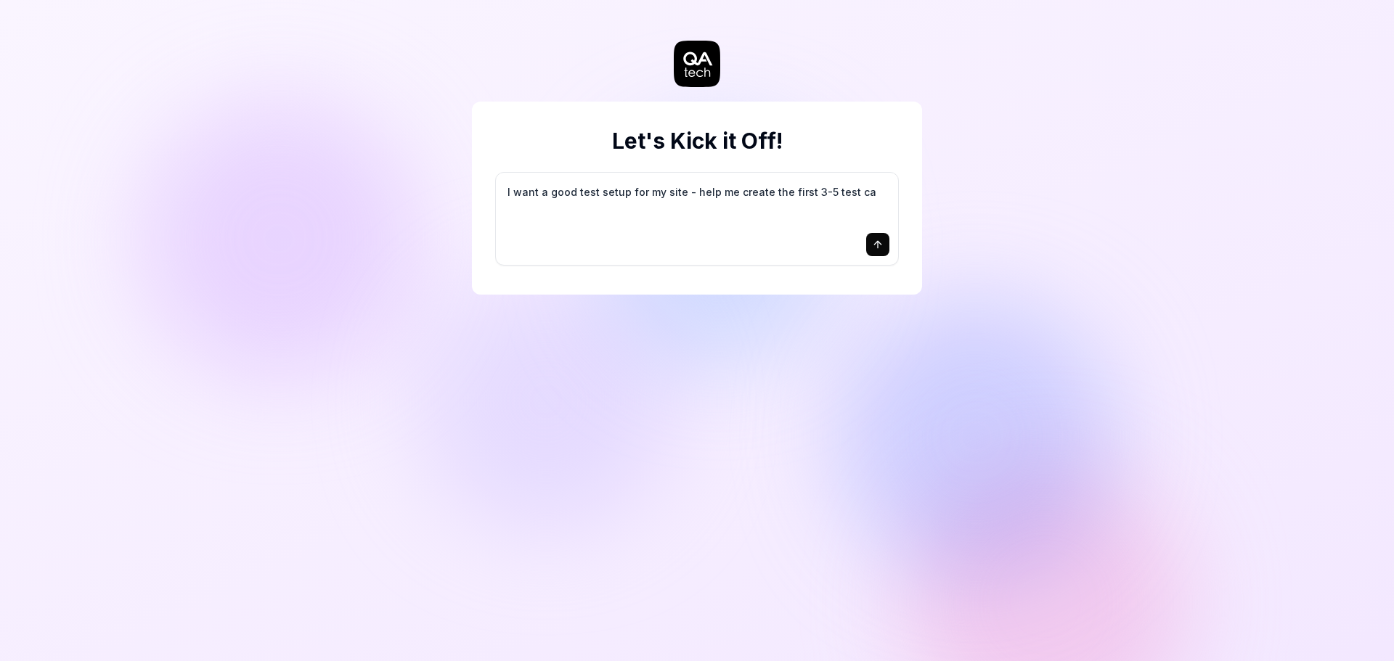
type textarea "*"
type textarea "I want a good test setup for my site - help me create the first 3-5 test cas"
type textarea "*"
type textarea "I want a good test setup for my site - help me create the first 3-5 test case"
type textarea "*"
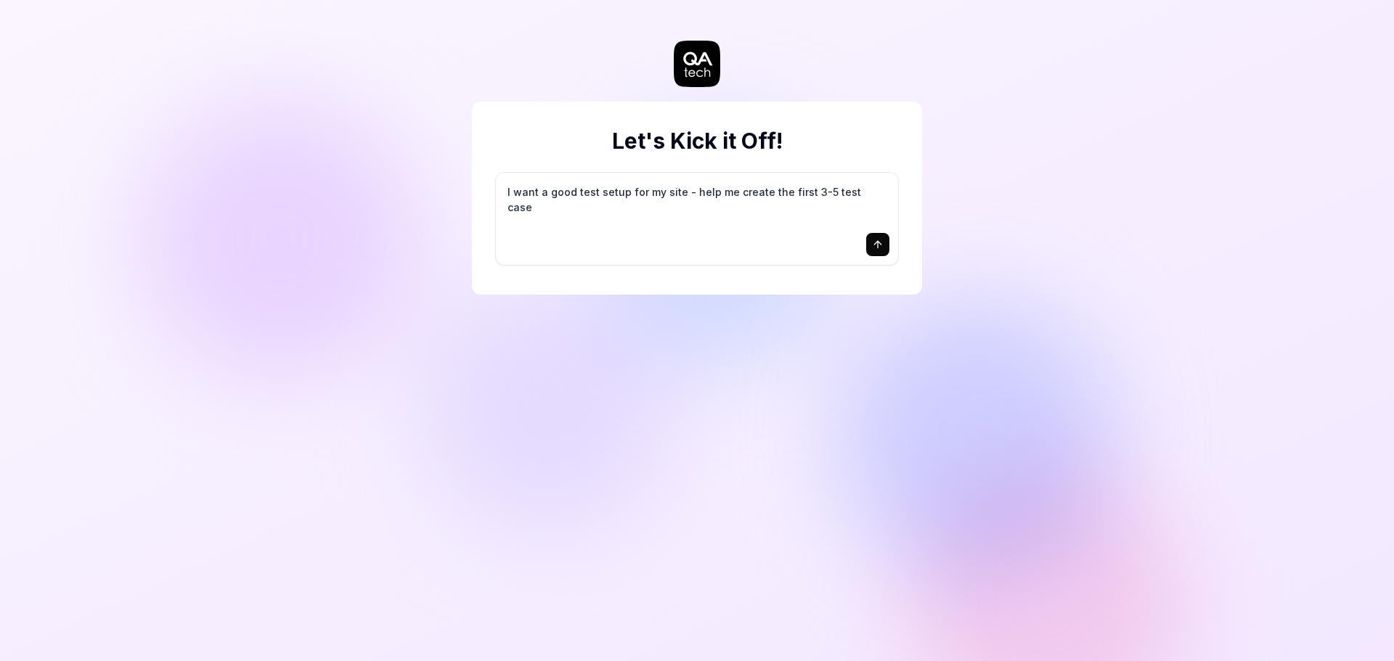
type textarea "I want a good test setup for my site - help me create the first 3-5 test cases"
click at [872, 250] on icon "submit" at bounding box center [878, 245] width 12 height 12
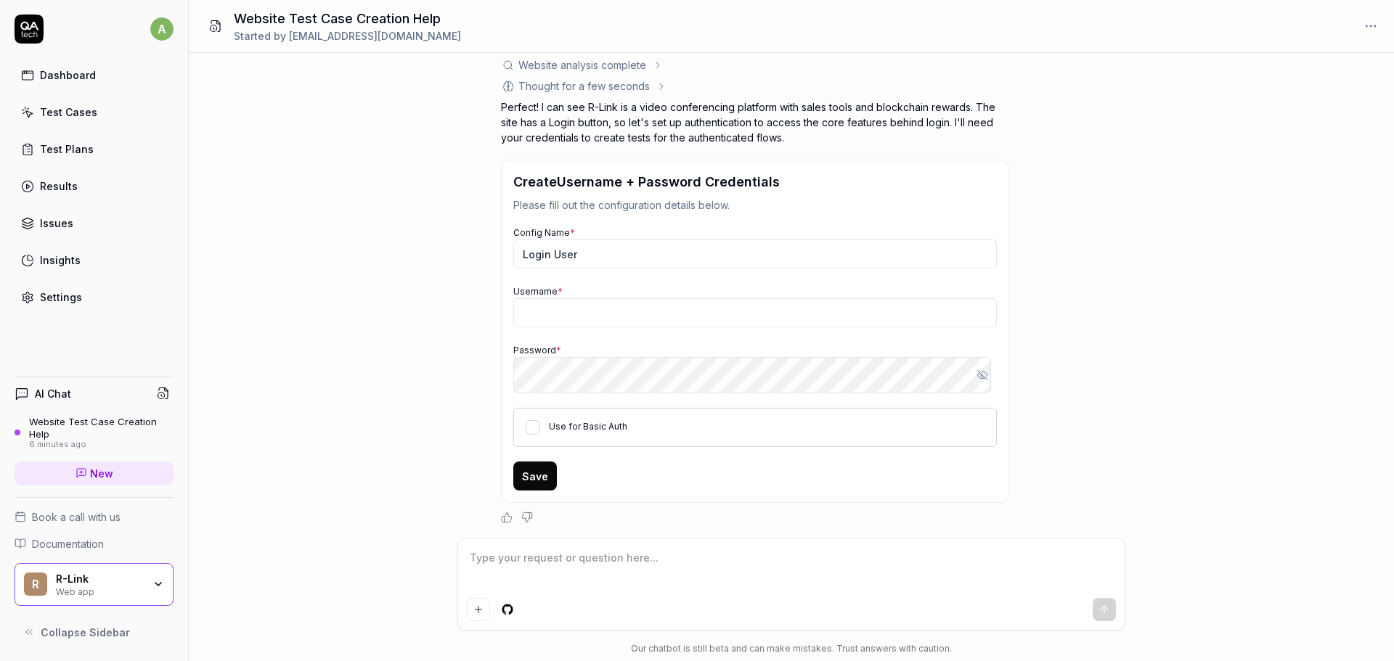
scroll to position [109, 0]
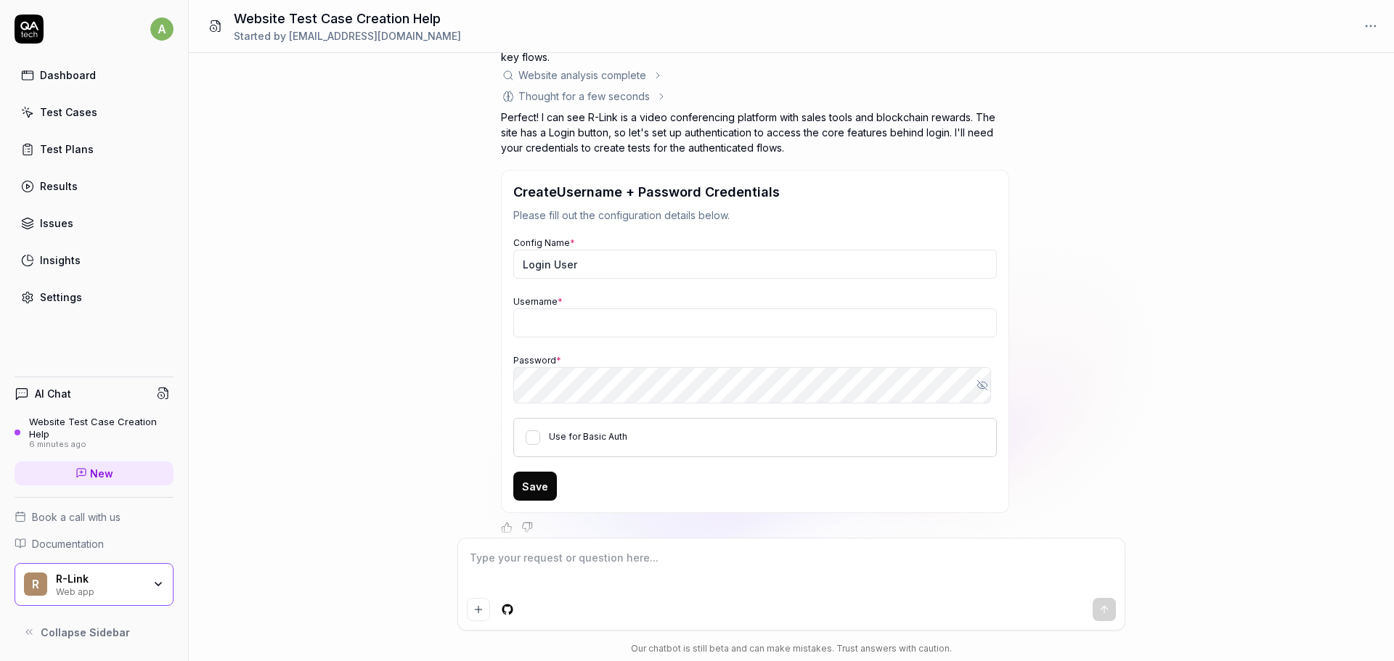
type textarea "*"
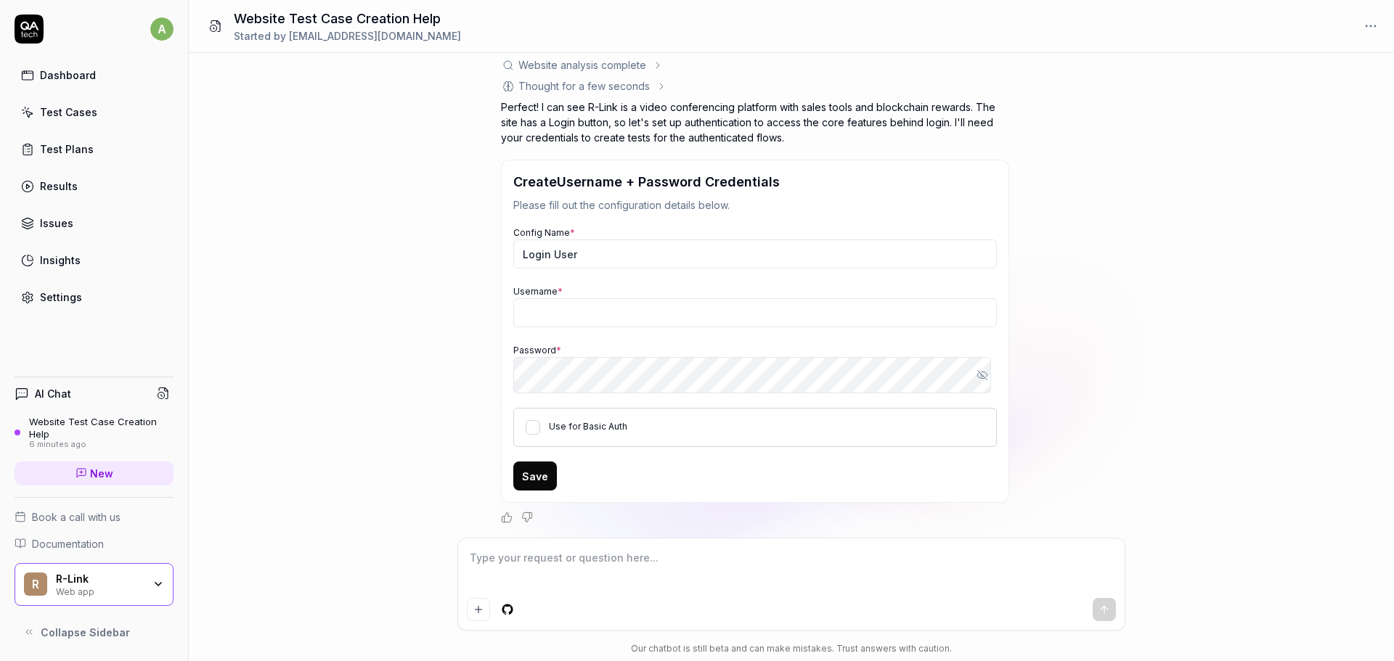
scroll to position [327, 0]
